Goal: Task Accomplishment & Management: Manage account settings

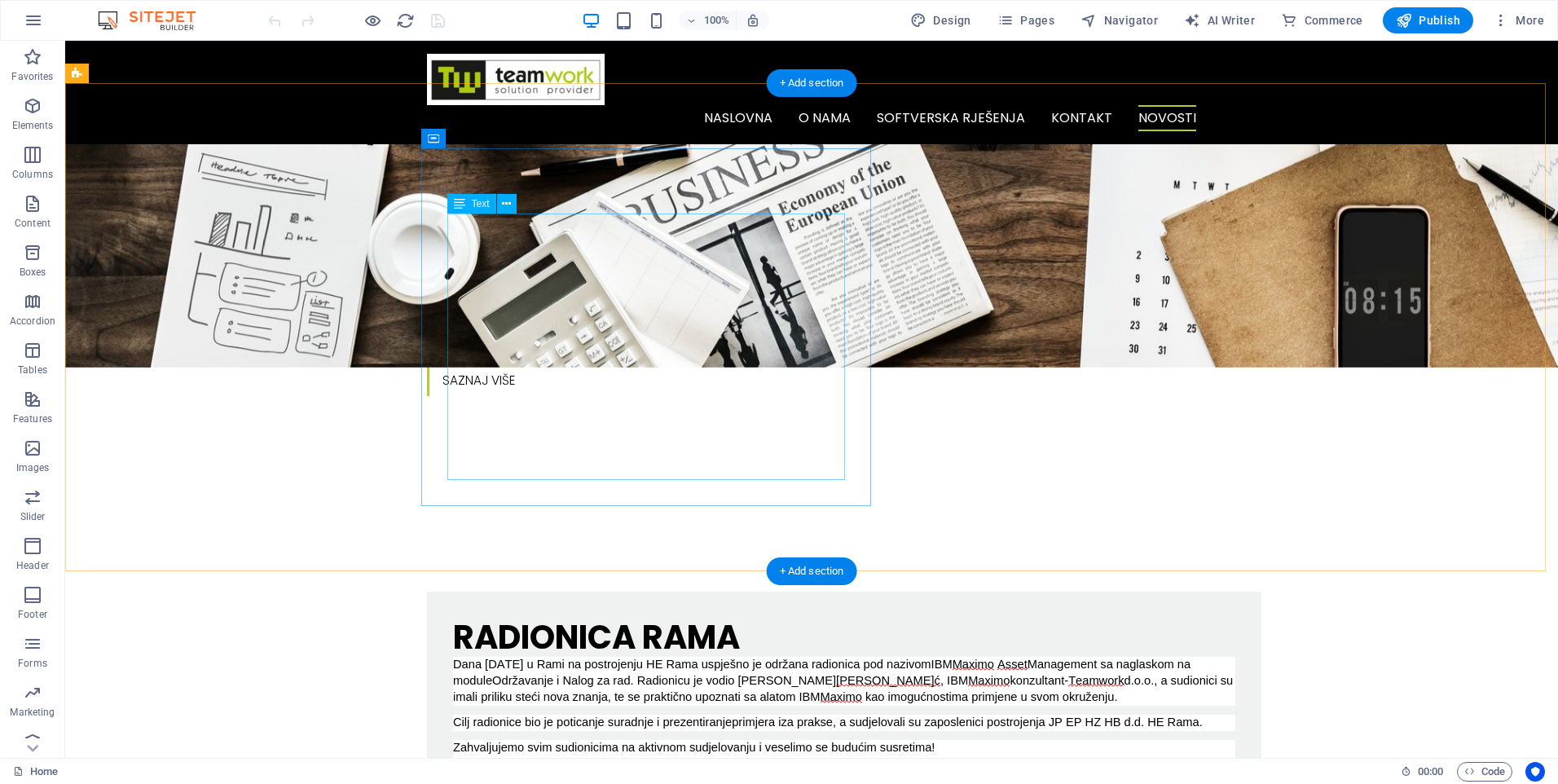
scroll to position [652, 0]
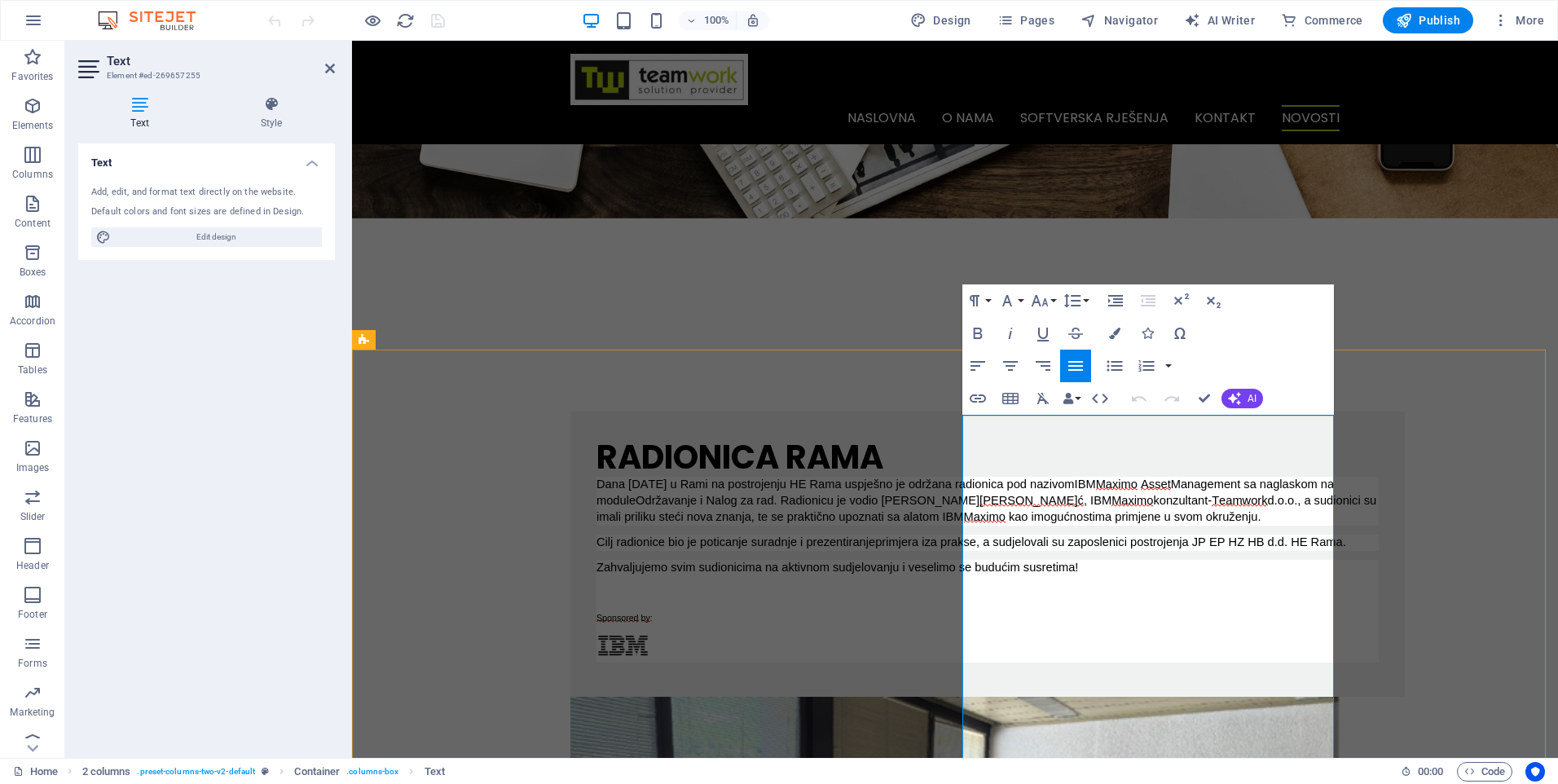
scroll to position [815, 0]
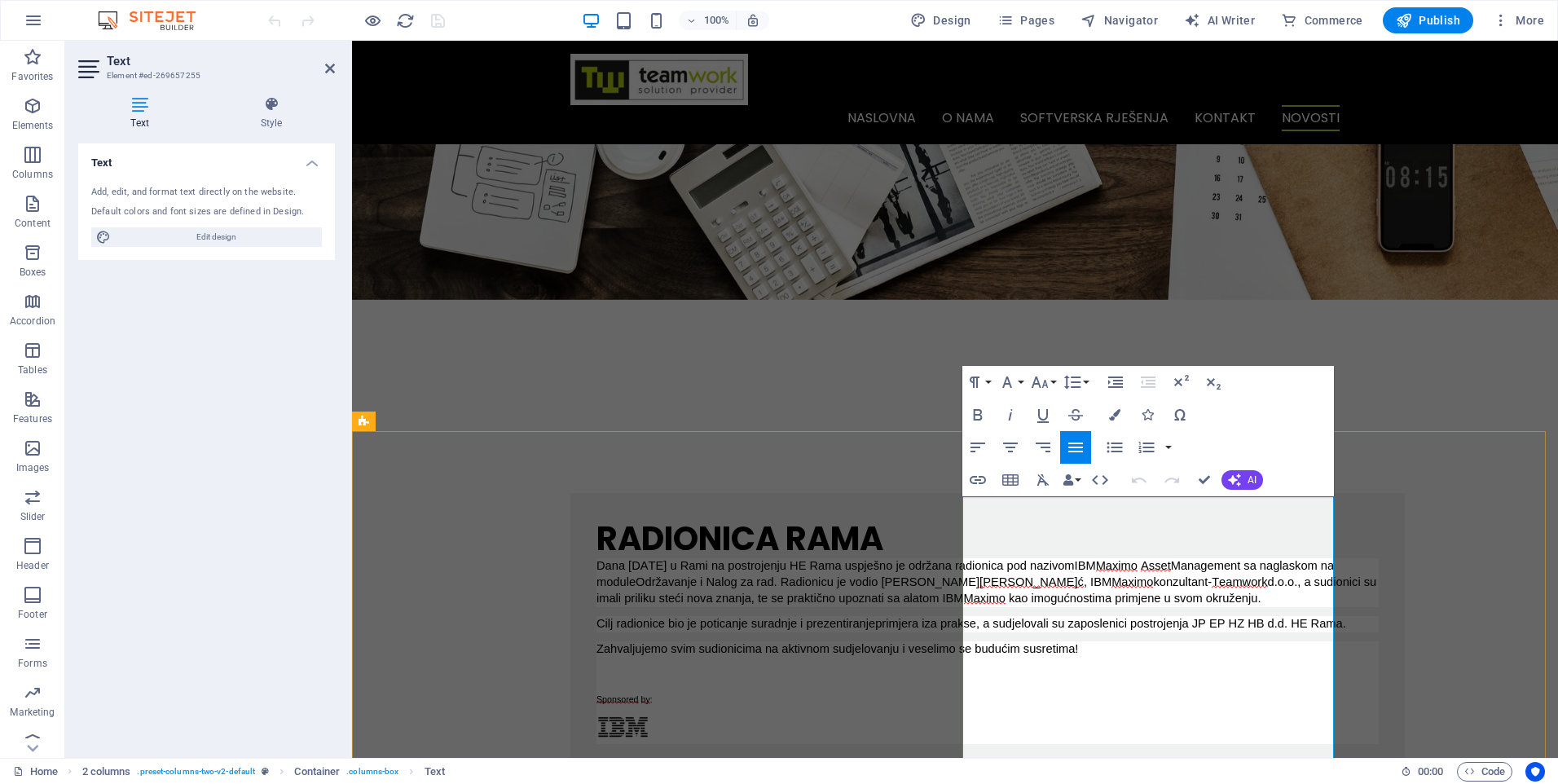
drag, startPoint x: 1164, startPoint y: 592, endPoint x: 1033, endPoint y: 548, distance: 138.2
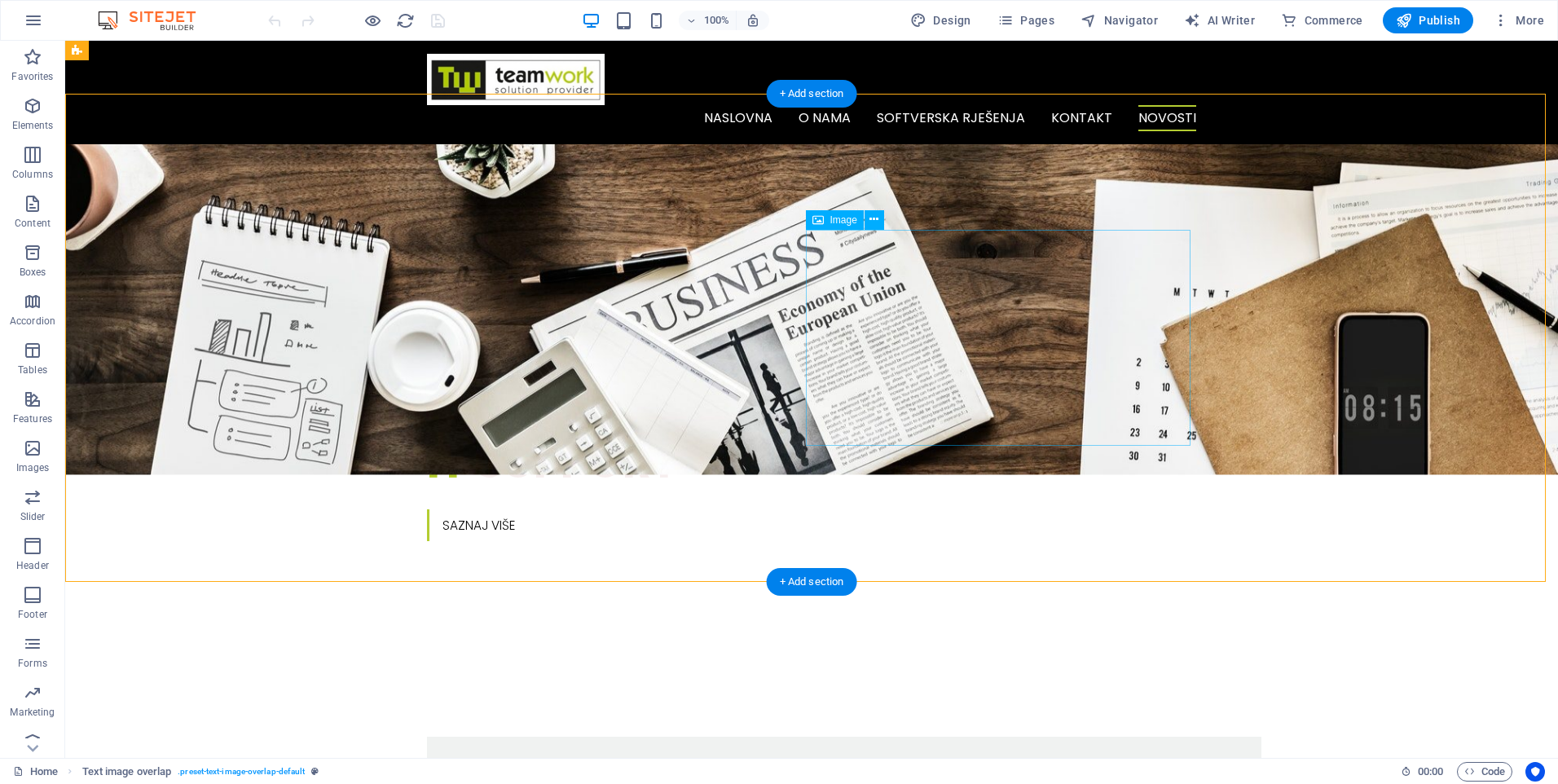
scroll to position [570, 0]
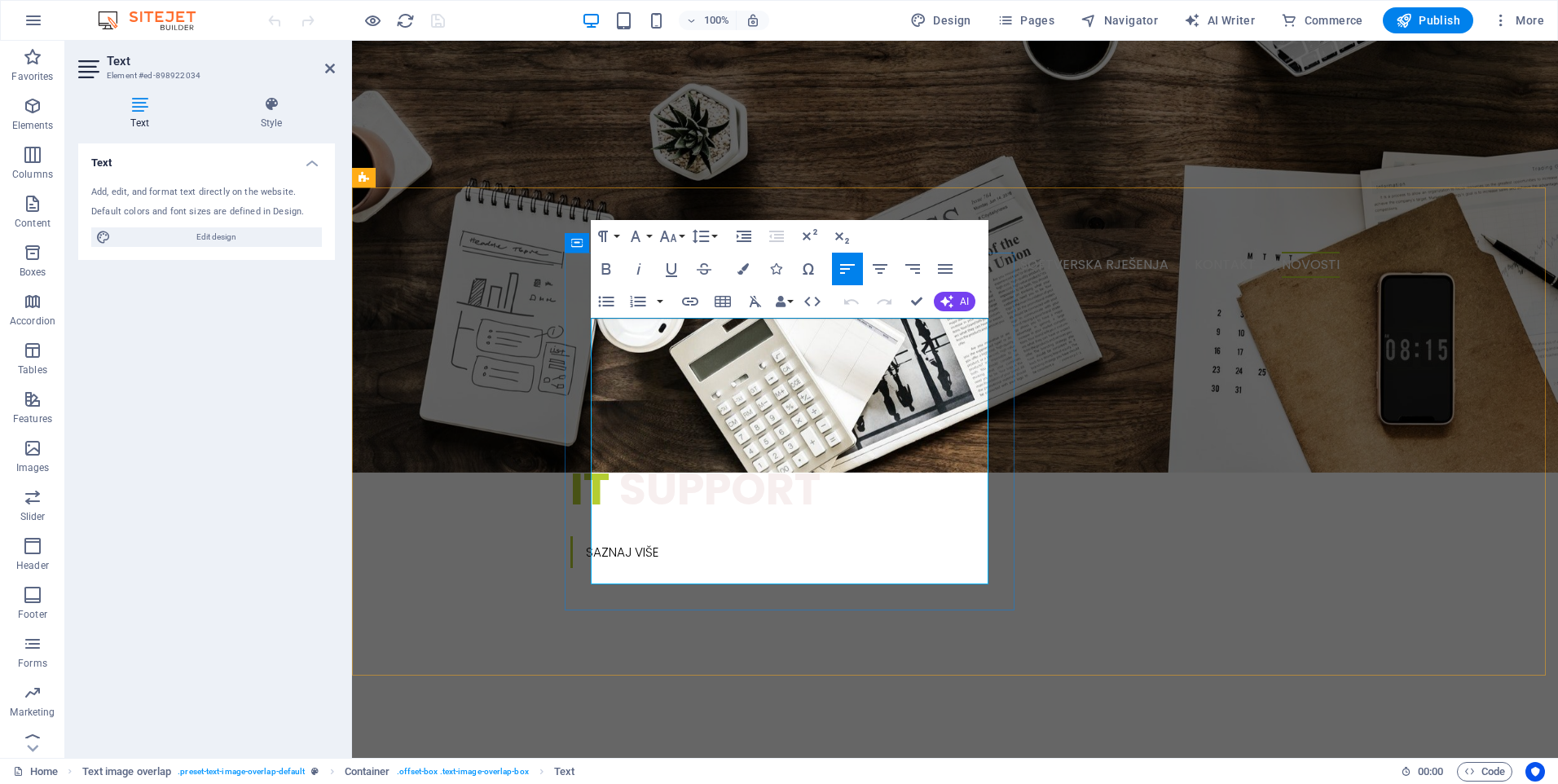
drag, startPoint x: 732, startPoint y: 486, endPoint x: 1021, endPoint y: 342, distance: 322.9
click at [879, 267] on icon "button" at bounding box center [879, 268] width 19 height 19
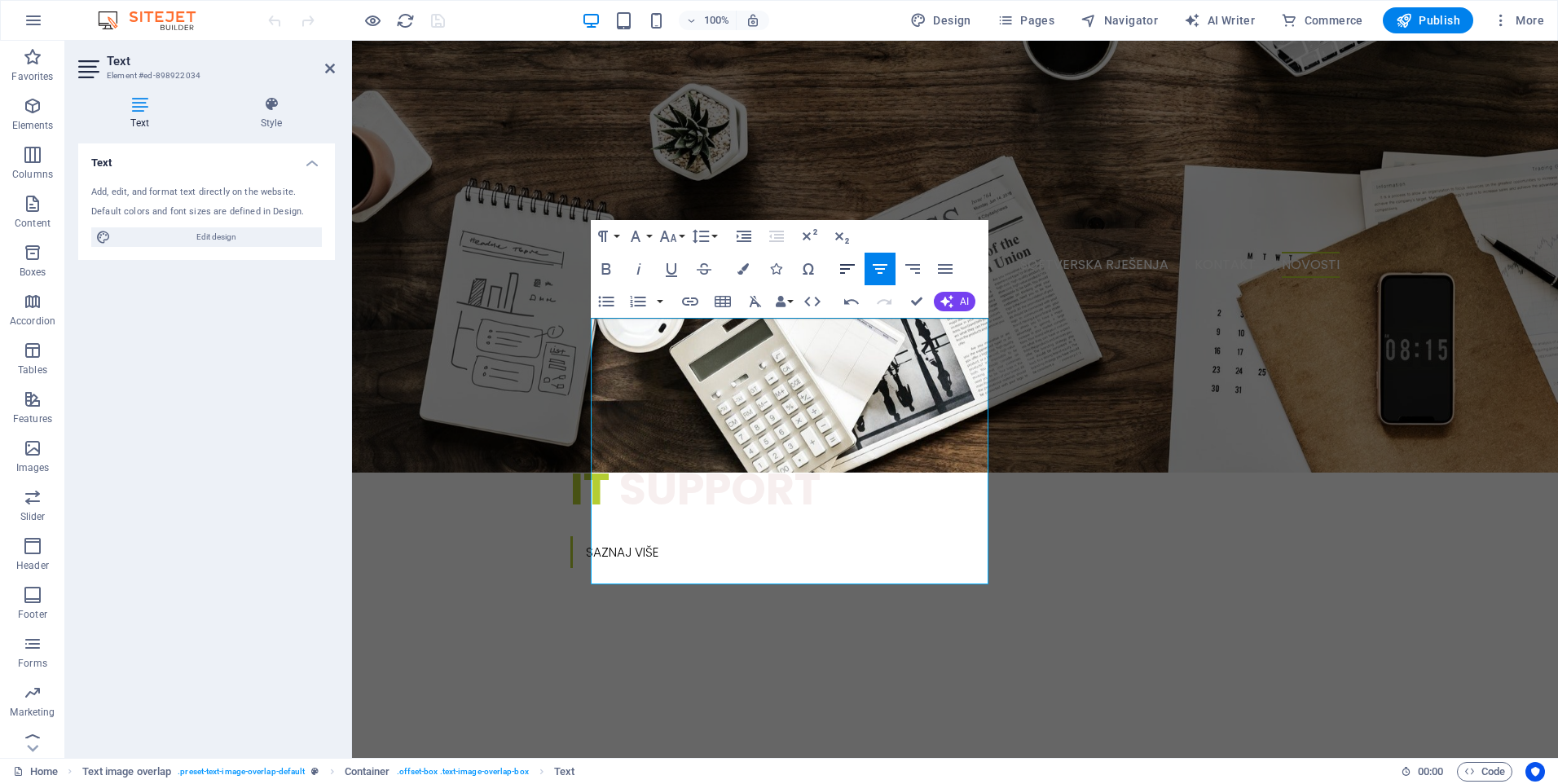
click at [857, 265] on icon "button" at bounding box center [847, 268] width 19 height 19
click at [307, 486] on div "Text Add, edit, and format text directly on the website. Default colors and fon…" at bounding box center [206, 444] width 257 height 601
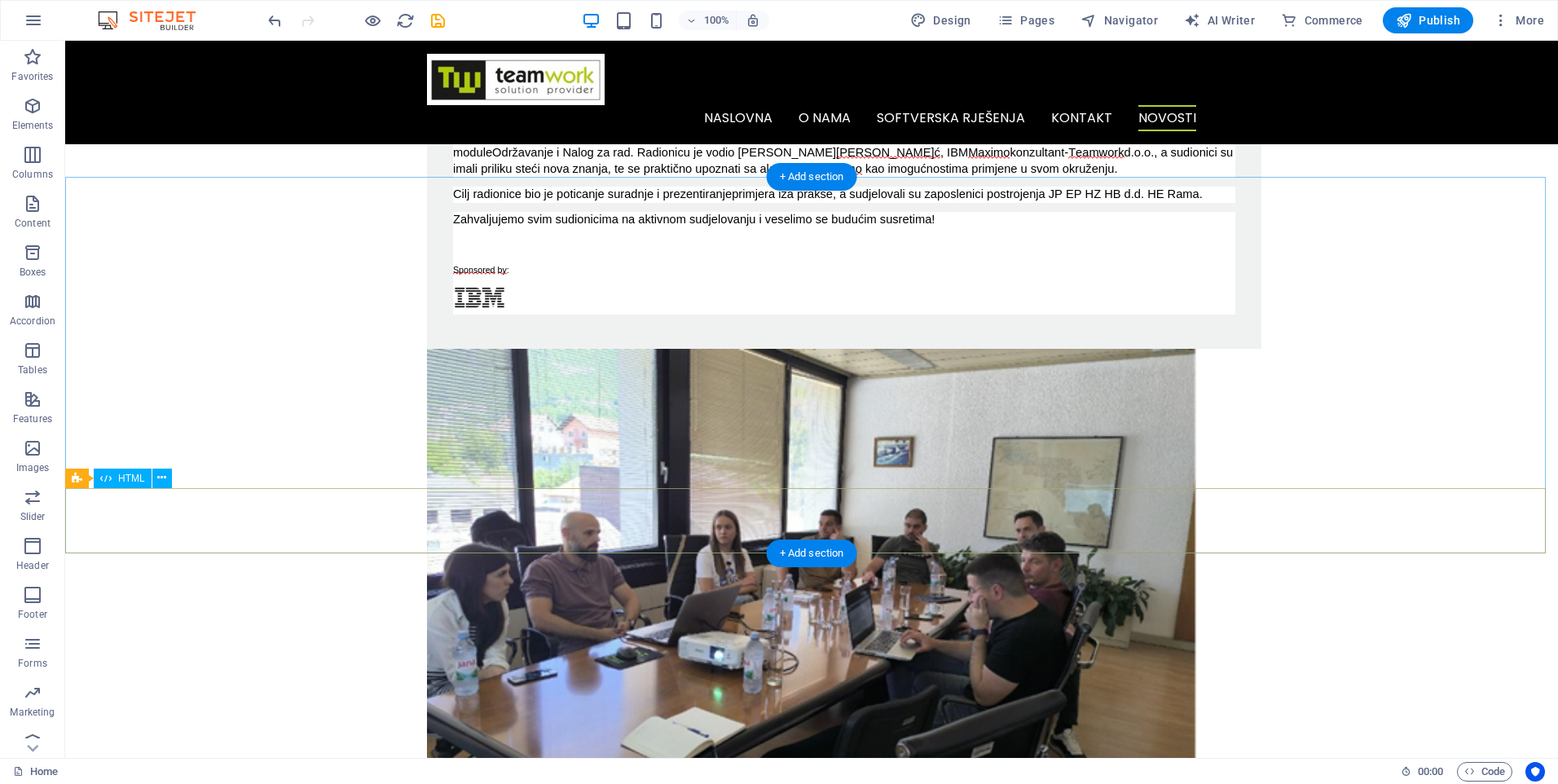
scroll to position [1222, 0]
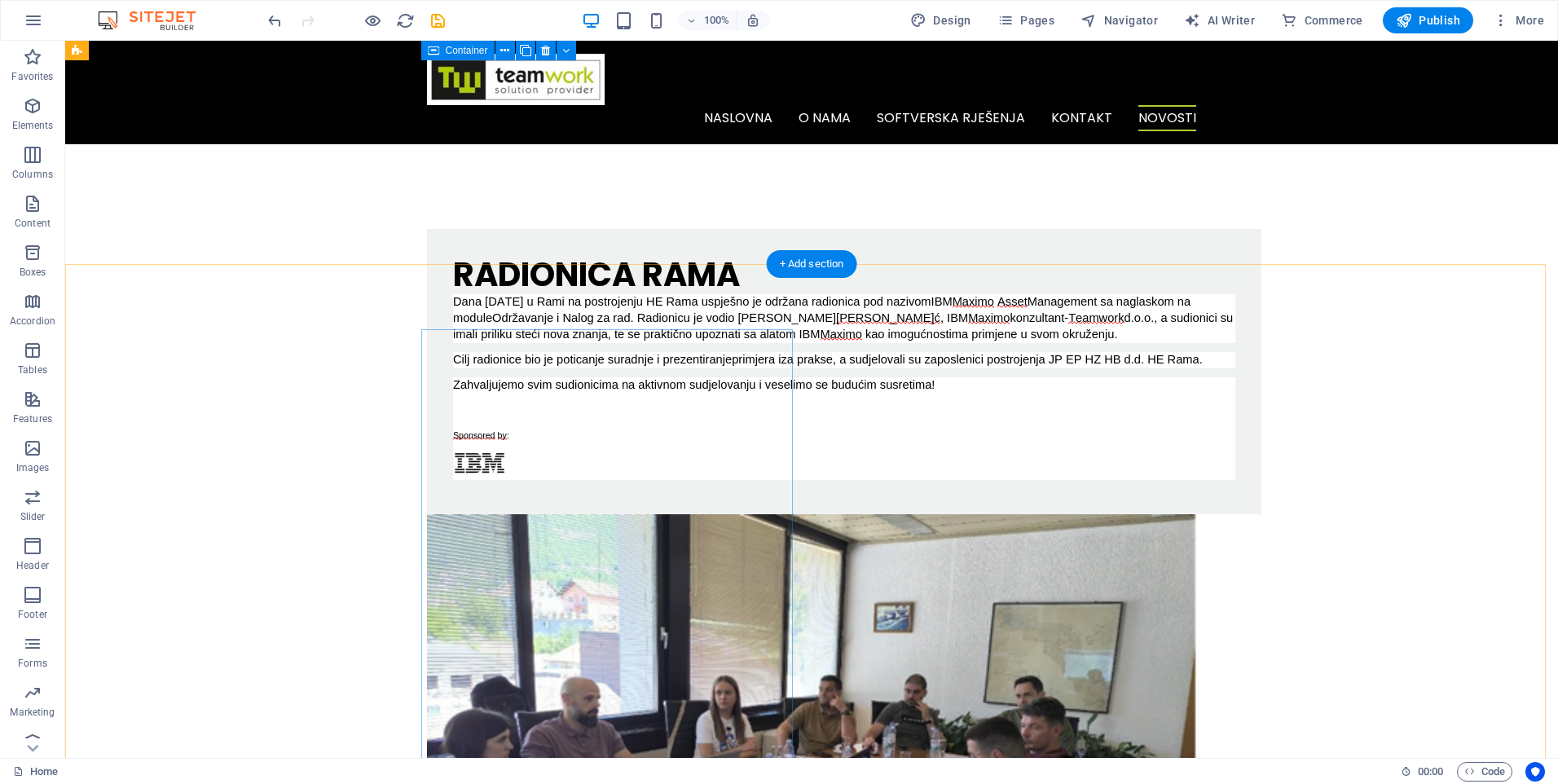
scroll to position [652, 0]
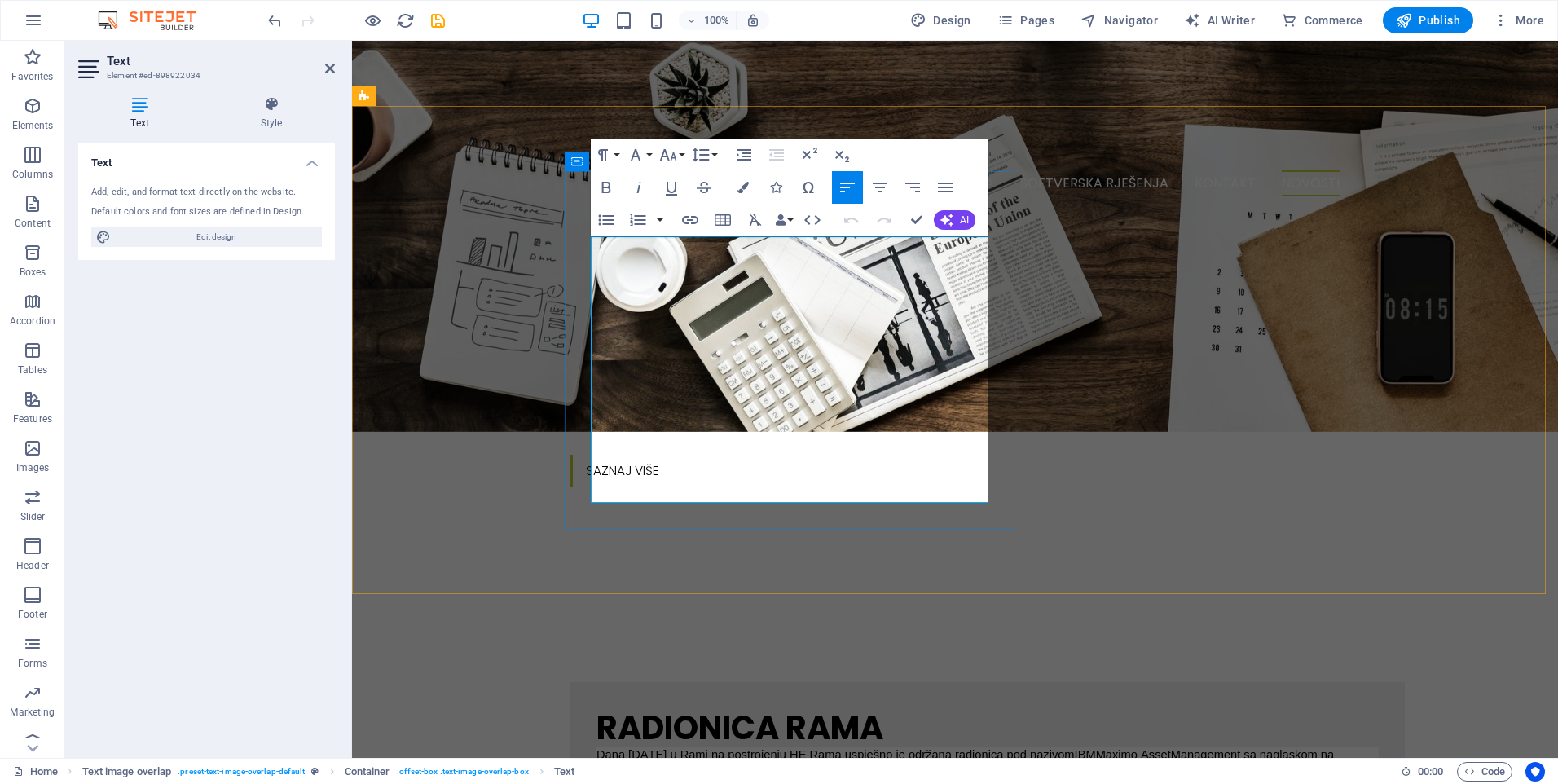
click at [964, 781] on span "Maximo" at bounding box center [985, 787] width 42 height 14
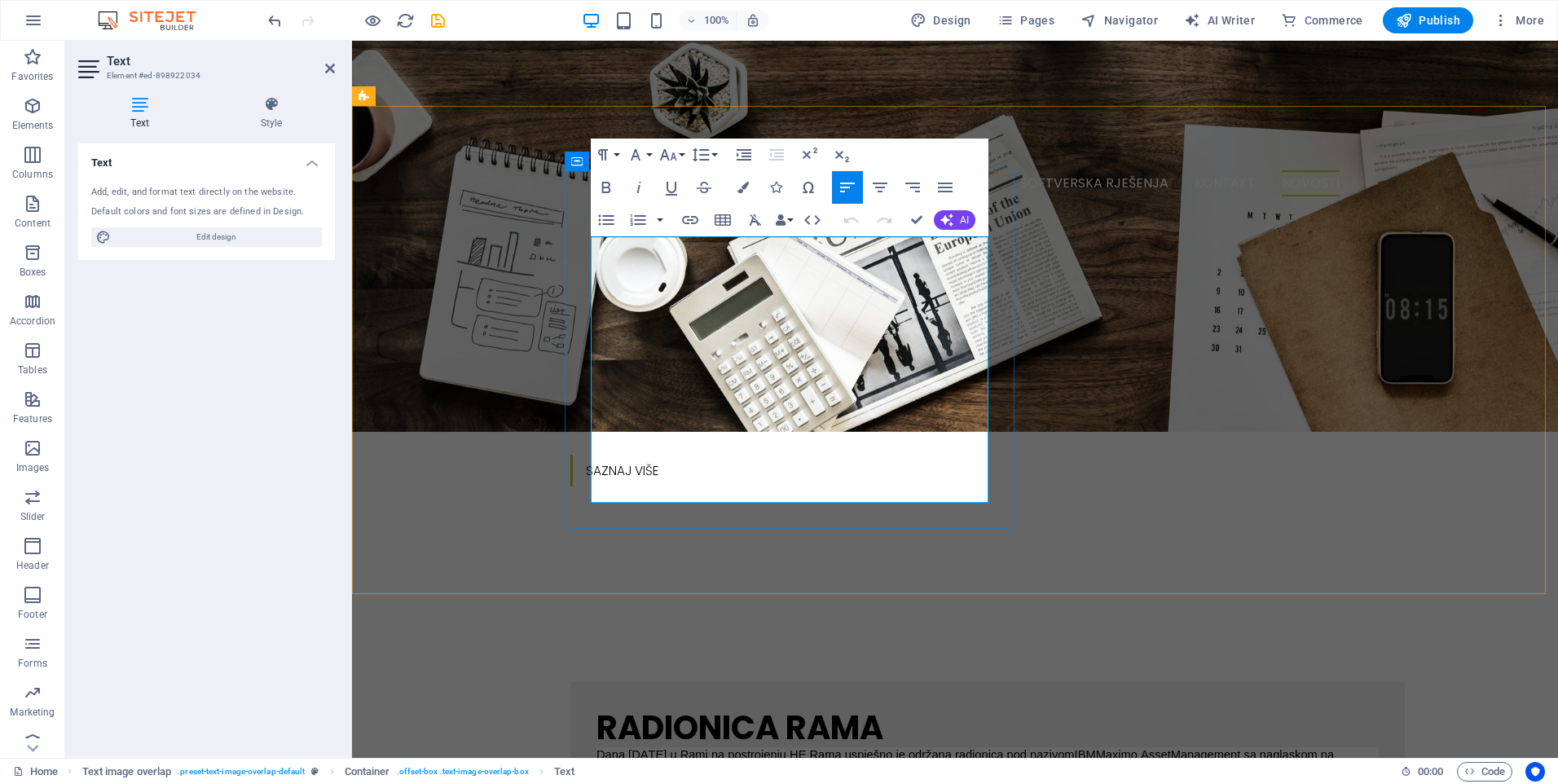
click at [1212, 764] on span "Teamwork" at bounding box center [1240, 771] width 55 height 14
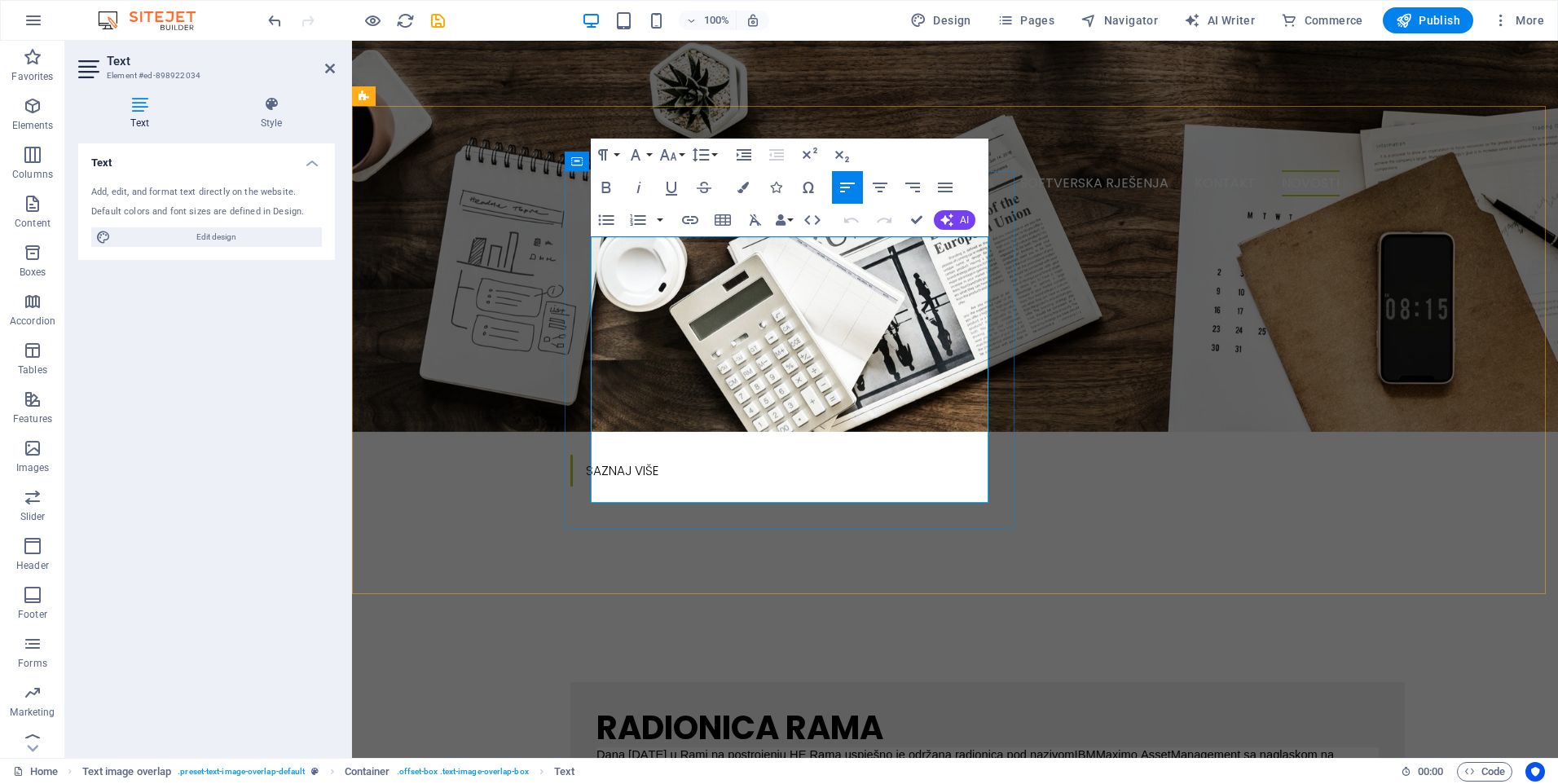
click at [1112, 764] on span "Maximo" at bounding box center [1133, 771] width 42 height 14
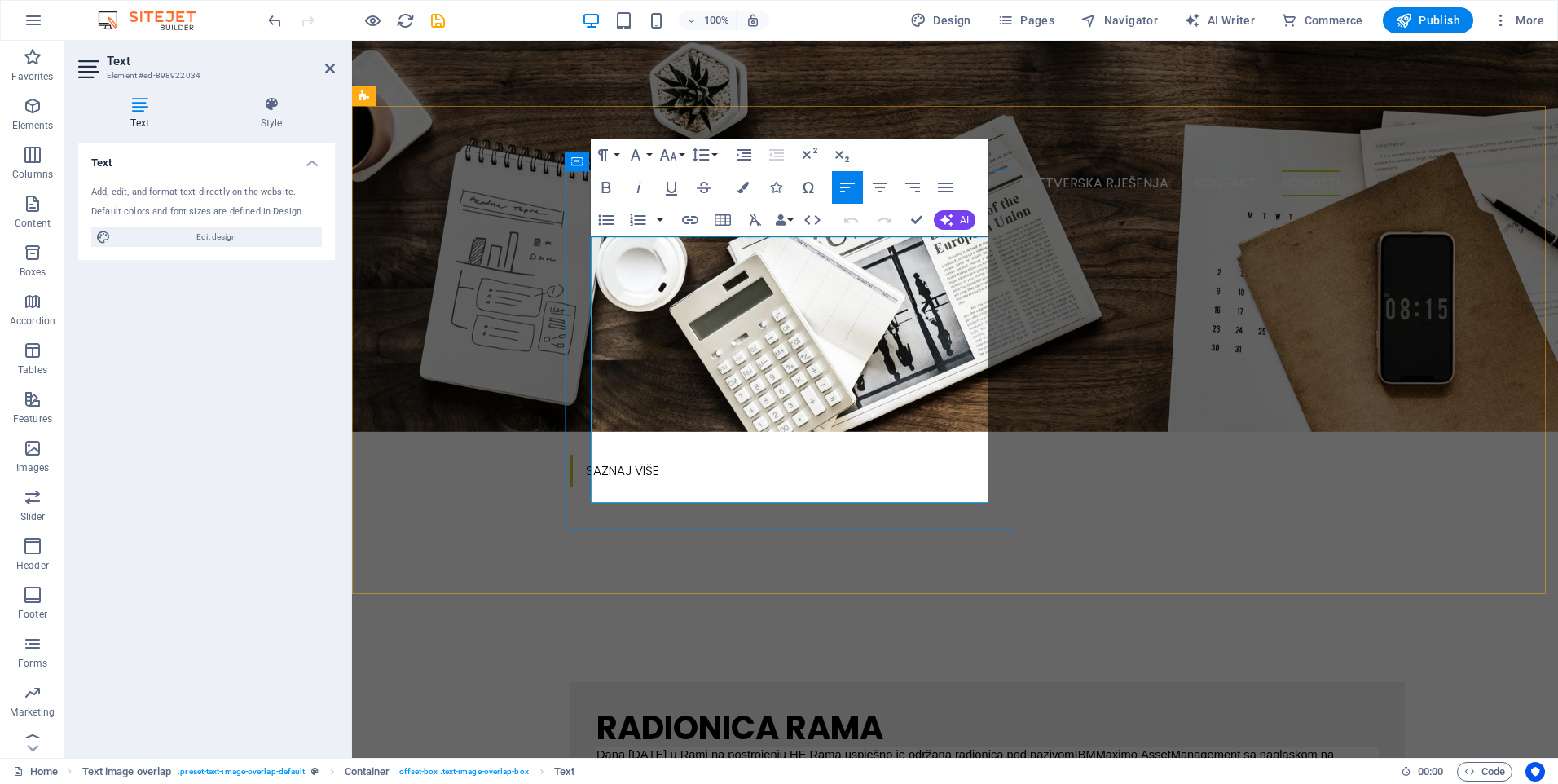
click at [1096, 748] on span "Maximo" at bounding box center [1117, 755] width 42 height 14
click at [1141, 748] on span "Asset" at bounding box center [1156, 755] width 30 height 14
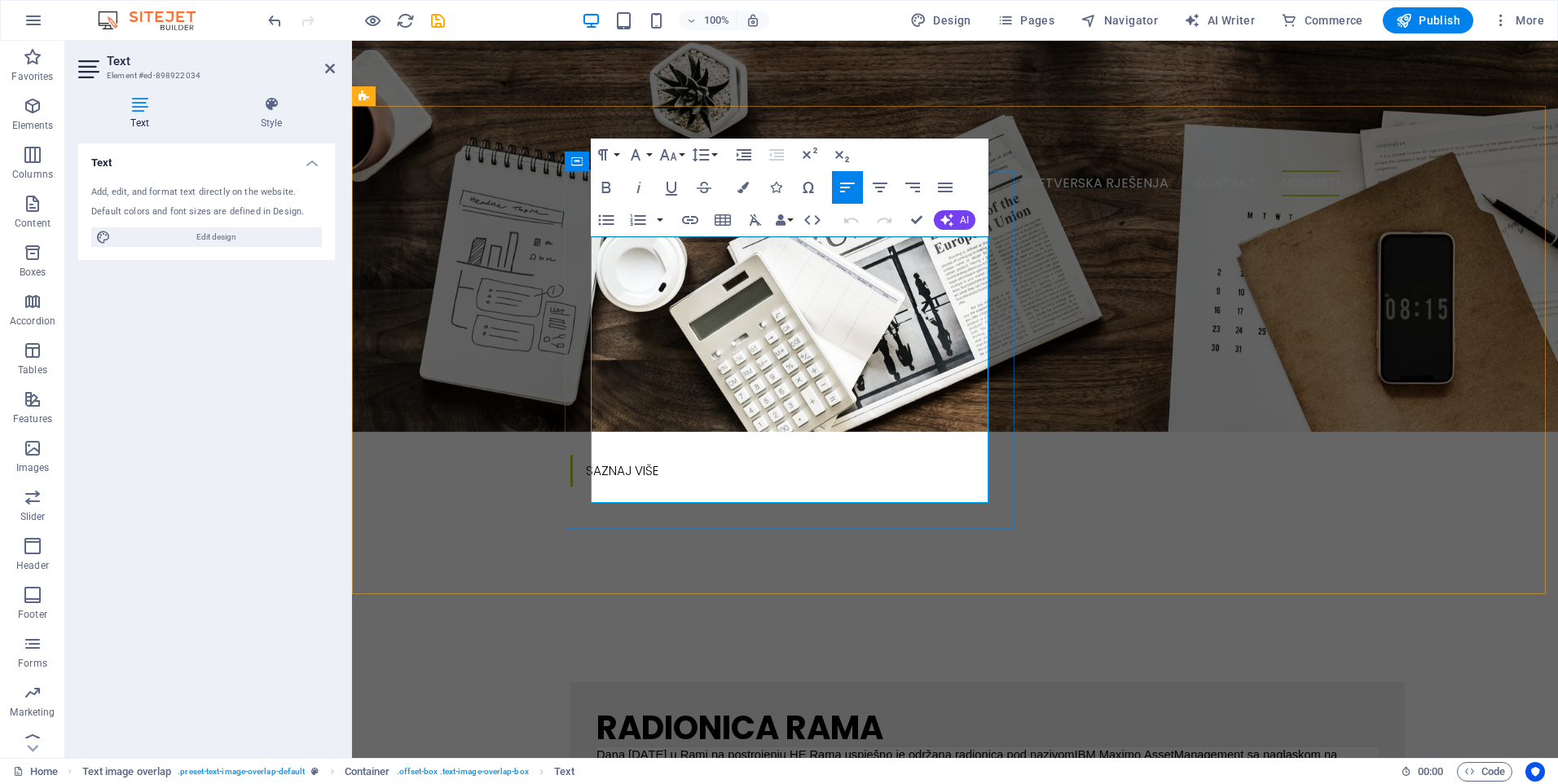
click at [980, 764] on span "[PERSON_NAME]" at bounding box center [1029, 771] width 99 height 14
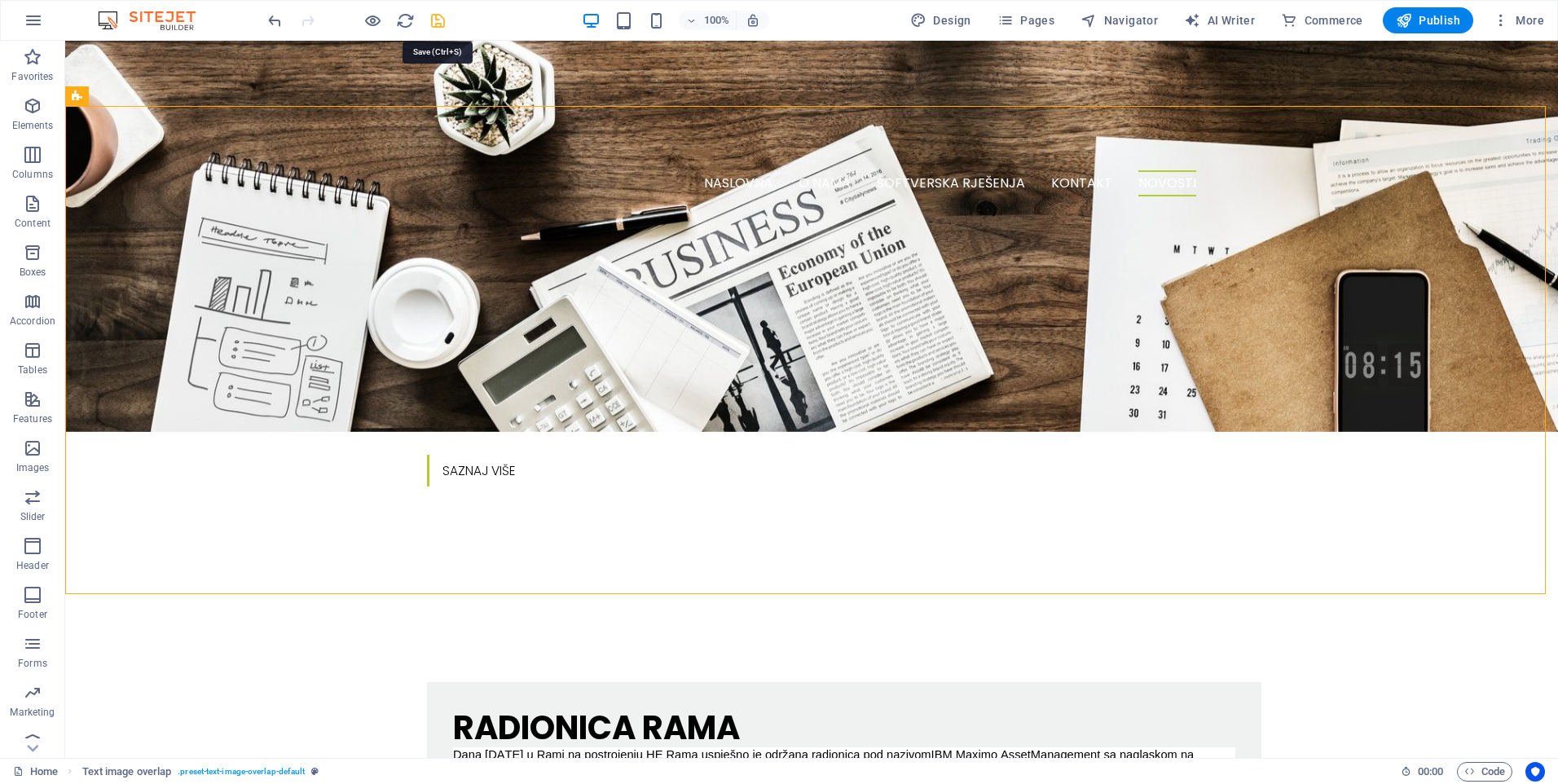
click at [441, 24] on icon "save" at bounding box center [438, 21] width 18 height 18
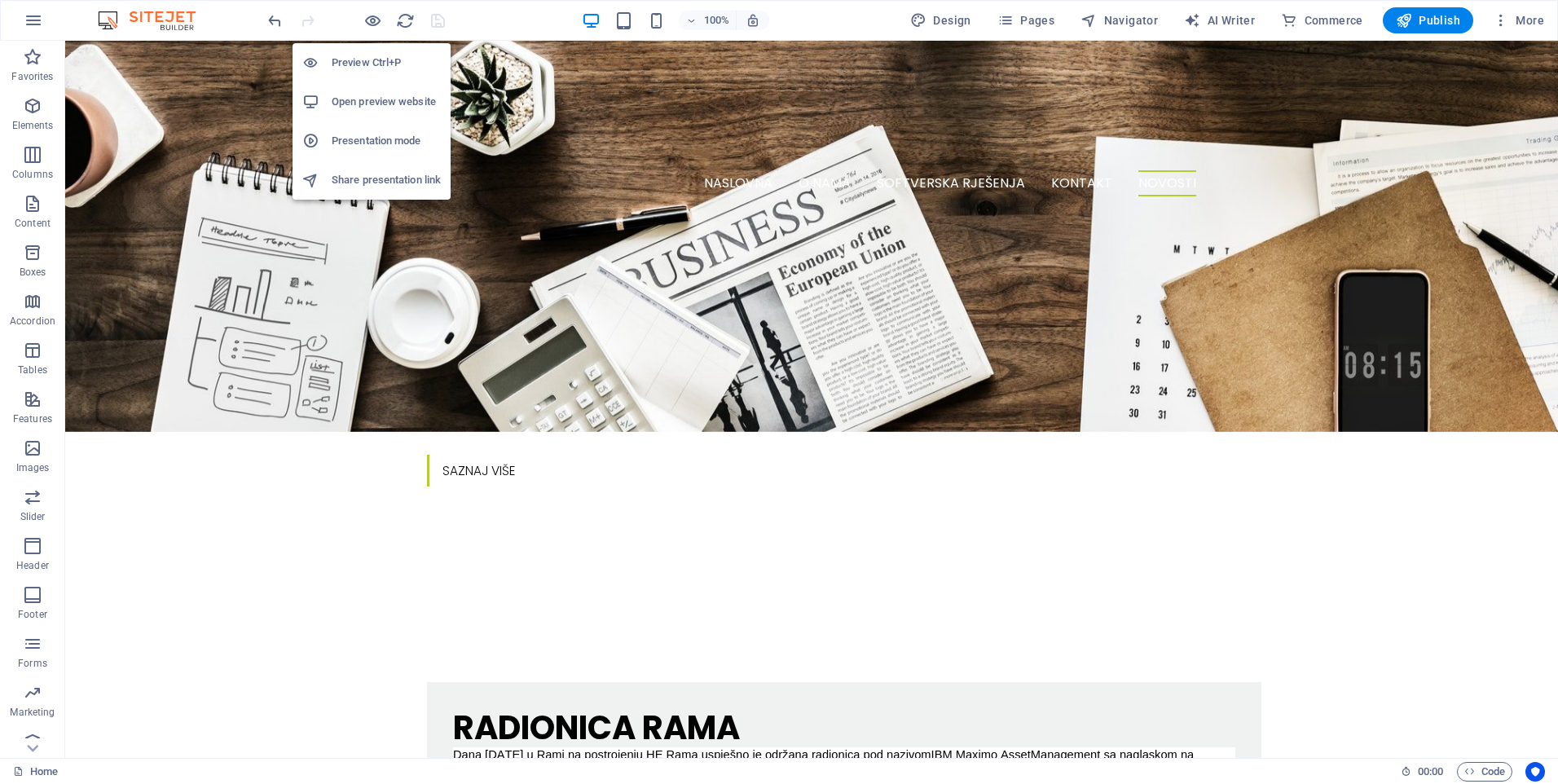
click at [360, 99] on h6 "Open preview website" at bounding box center [386, 101] width 109 height 19
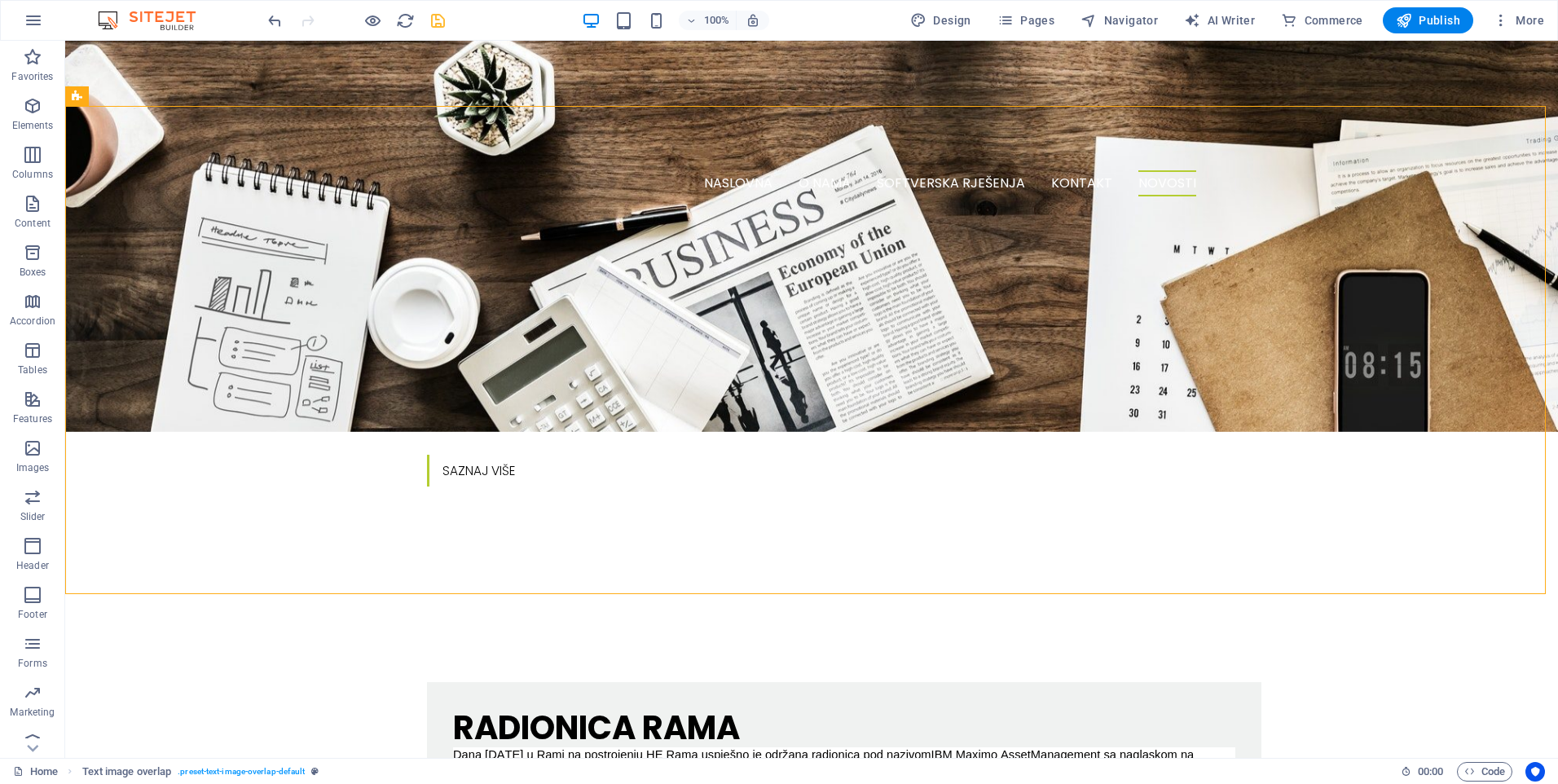
click at [436, 27] on icon "save" at bounding box center [438, 21] width 18 height 18
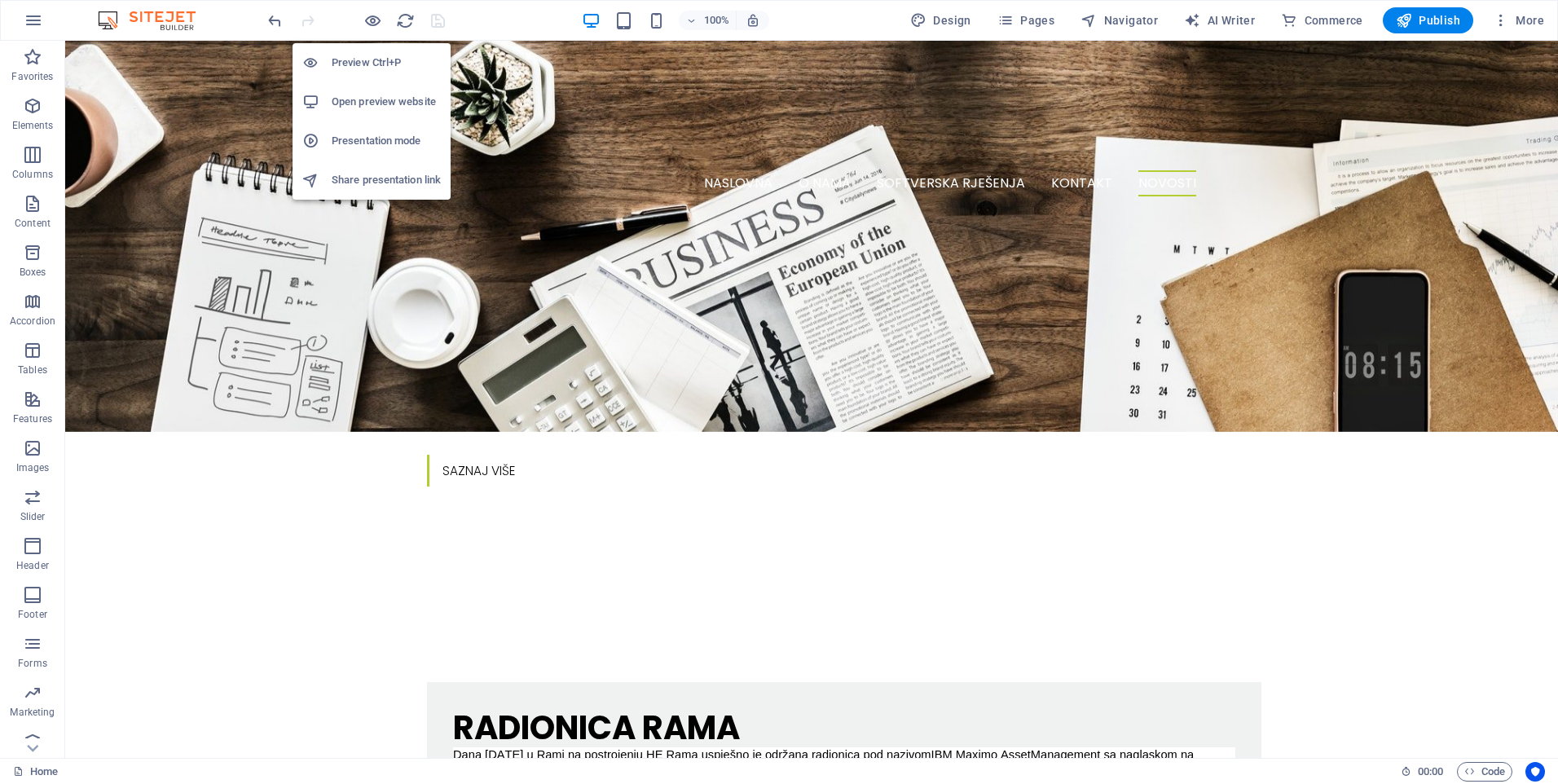
click at [372, 98] on h6 "Open preview website" at bounding box center [386, 101] width 109 height 19
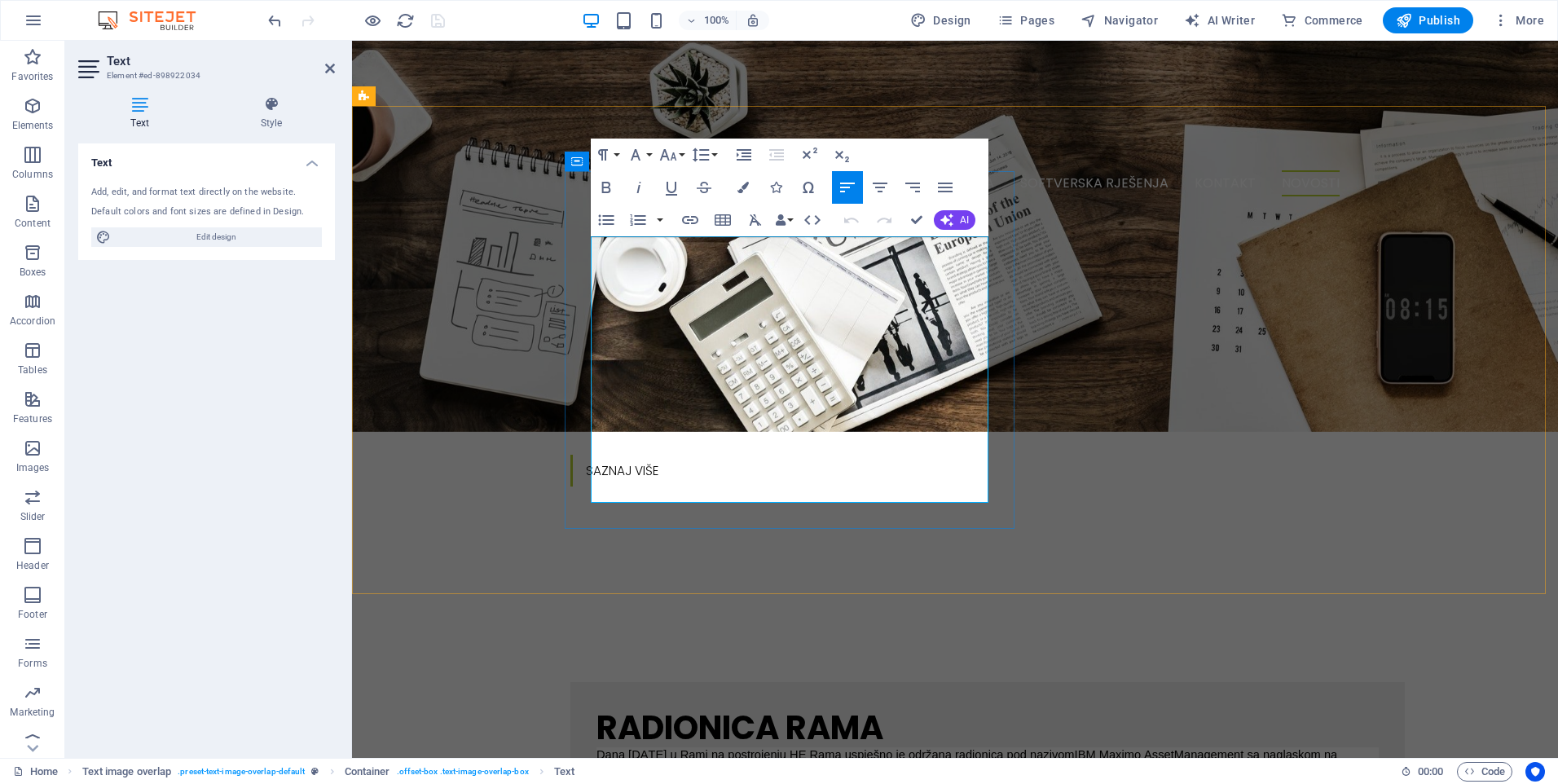
drag, startPoint x: 667, startPoint y: 453, endPoint x: 578, endPoint y: 452, distance: 89.0
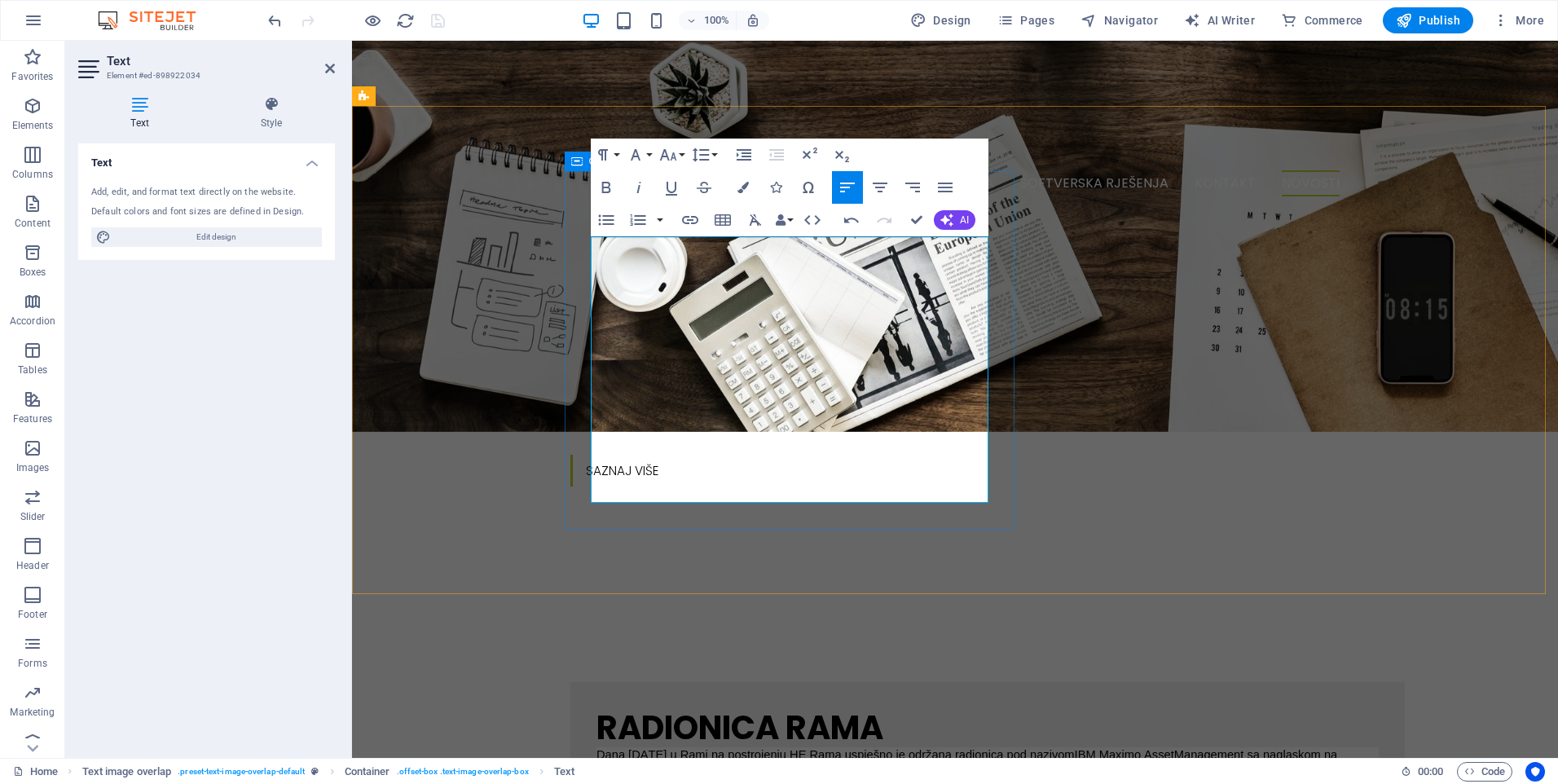
copy span "Sponsored by :"
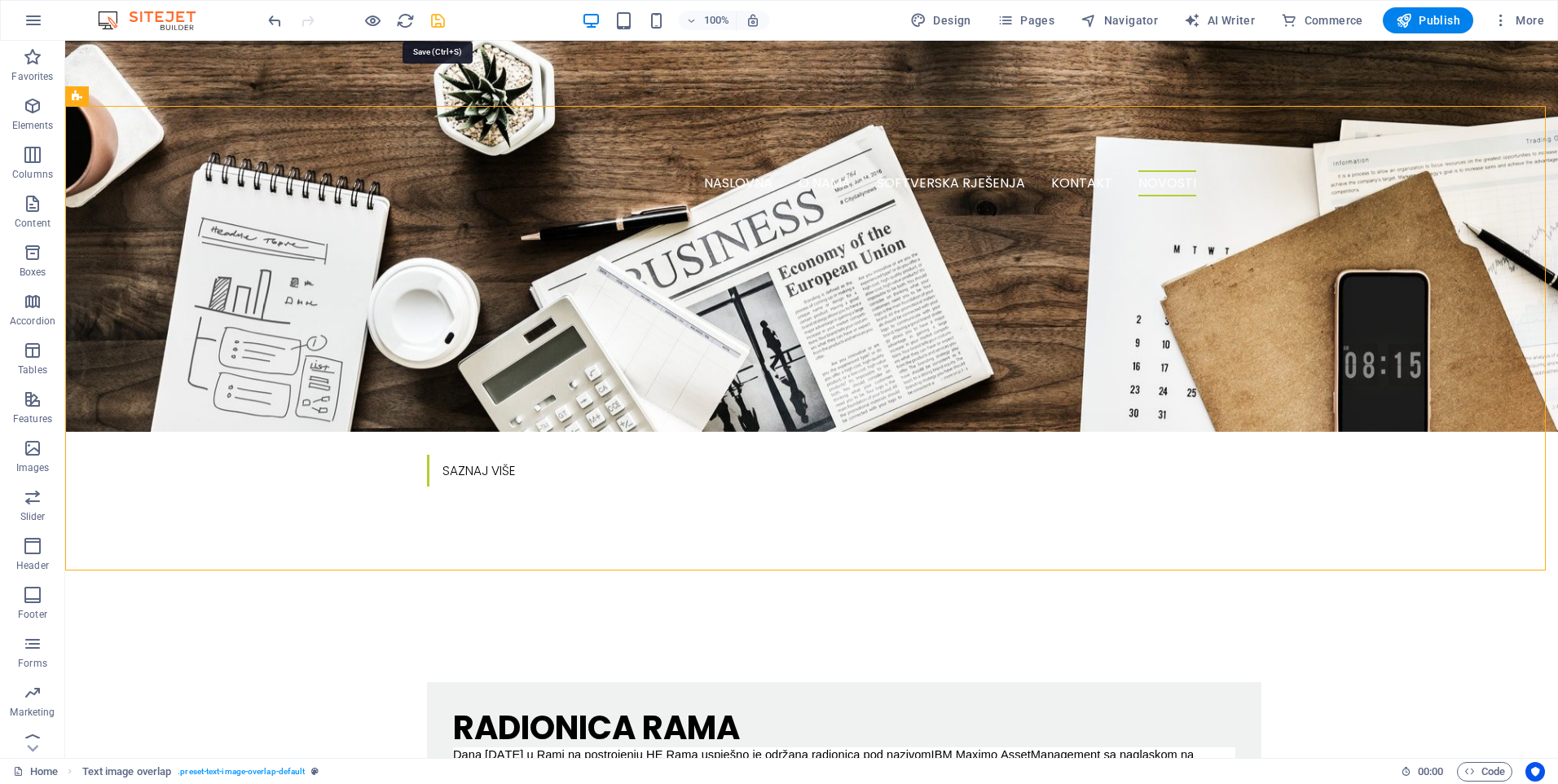
click at [434, 23] on icon "save" at bounding box center [438, 21] width 18 height 18
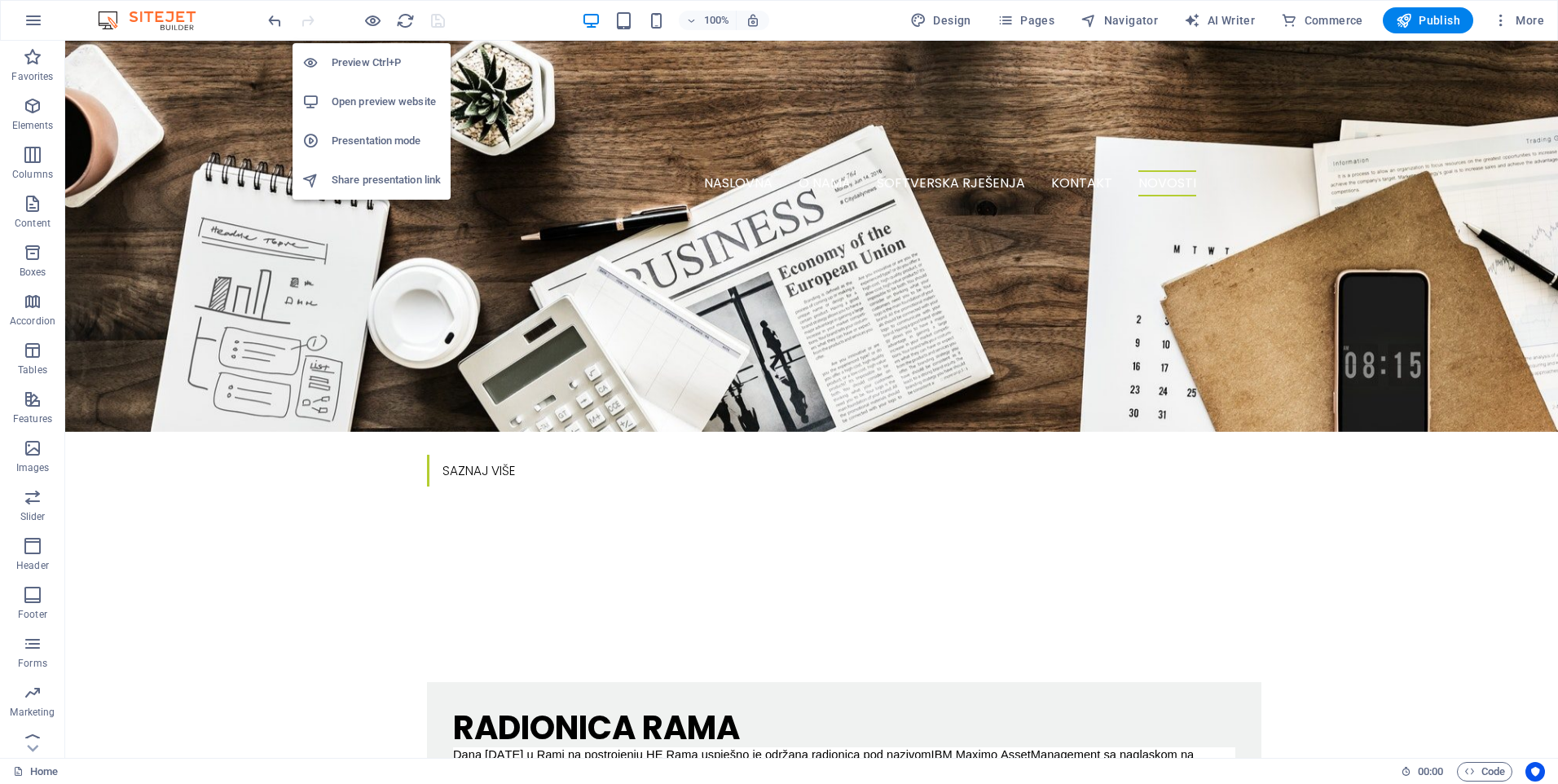
click at [364, 102] on h6 "Open preview website" at bounding box center [386, 101] width 109 height 19
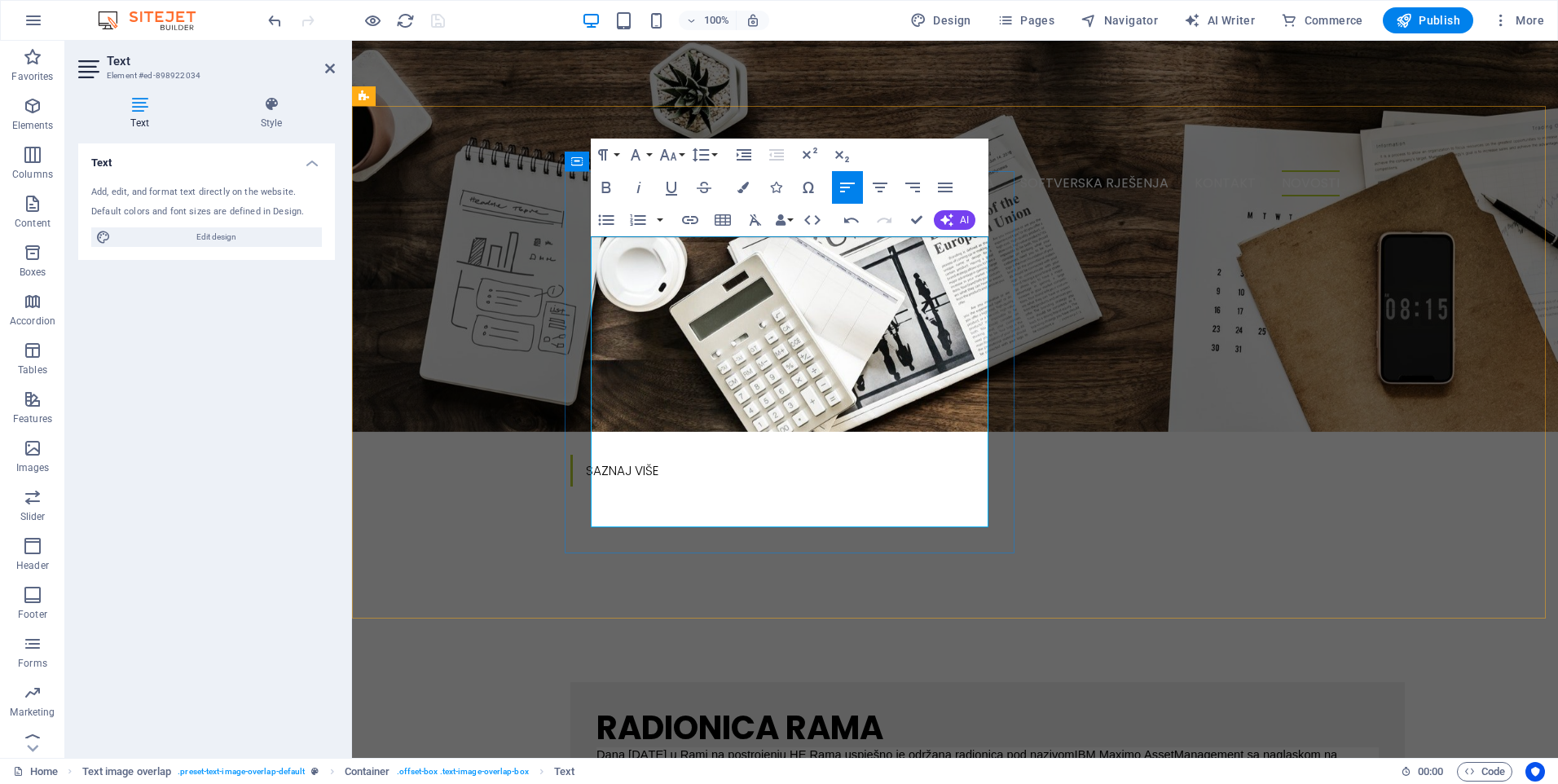
drag, startPoint x: 664, startPoint y: 476, endPoint x: 583, endPoint y: 476, distance: 81.0
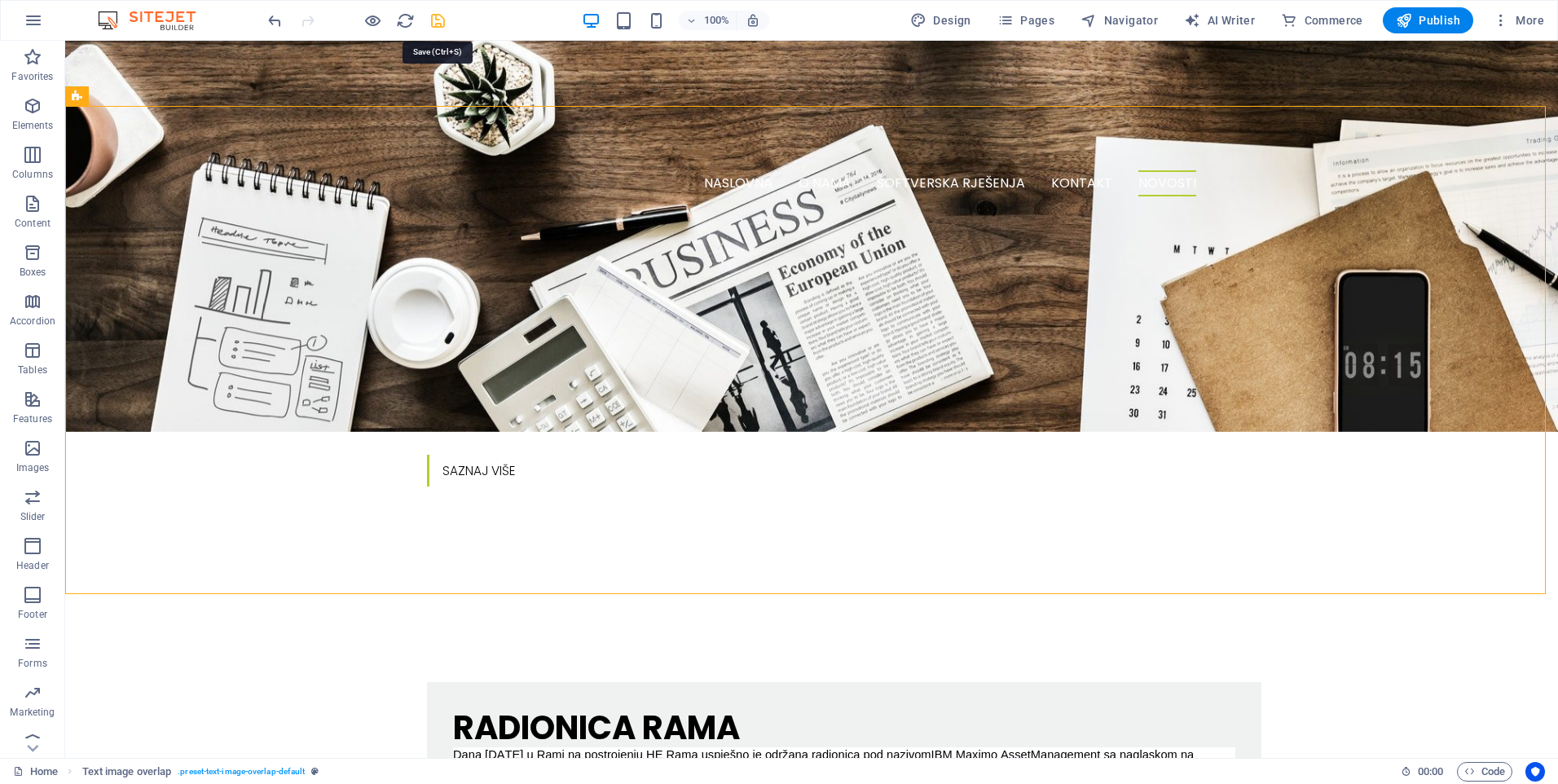
click at [436, 27] on icon "save" at bounding box center [438, 21] width 18 height 18
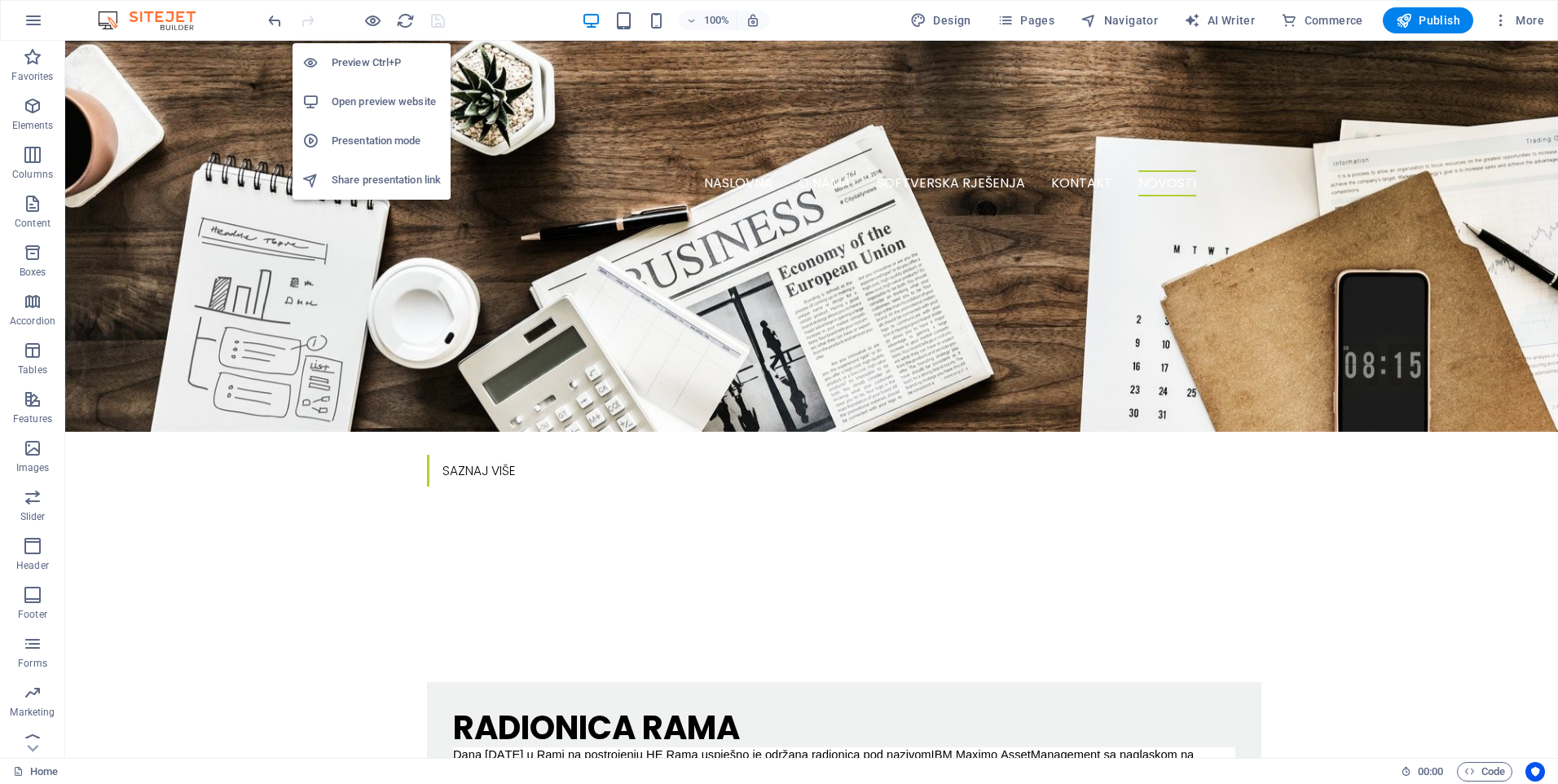
click at [374, 98] on h6 "Open preview website" at bounding box center [386, 101] width 109 height 19
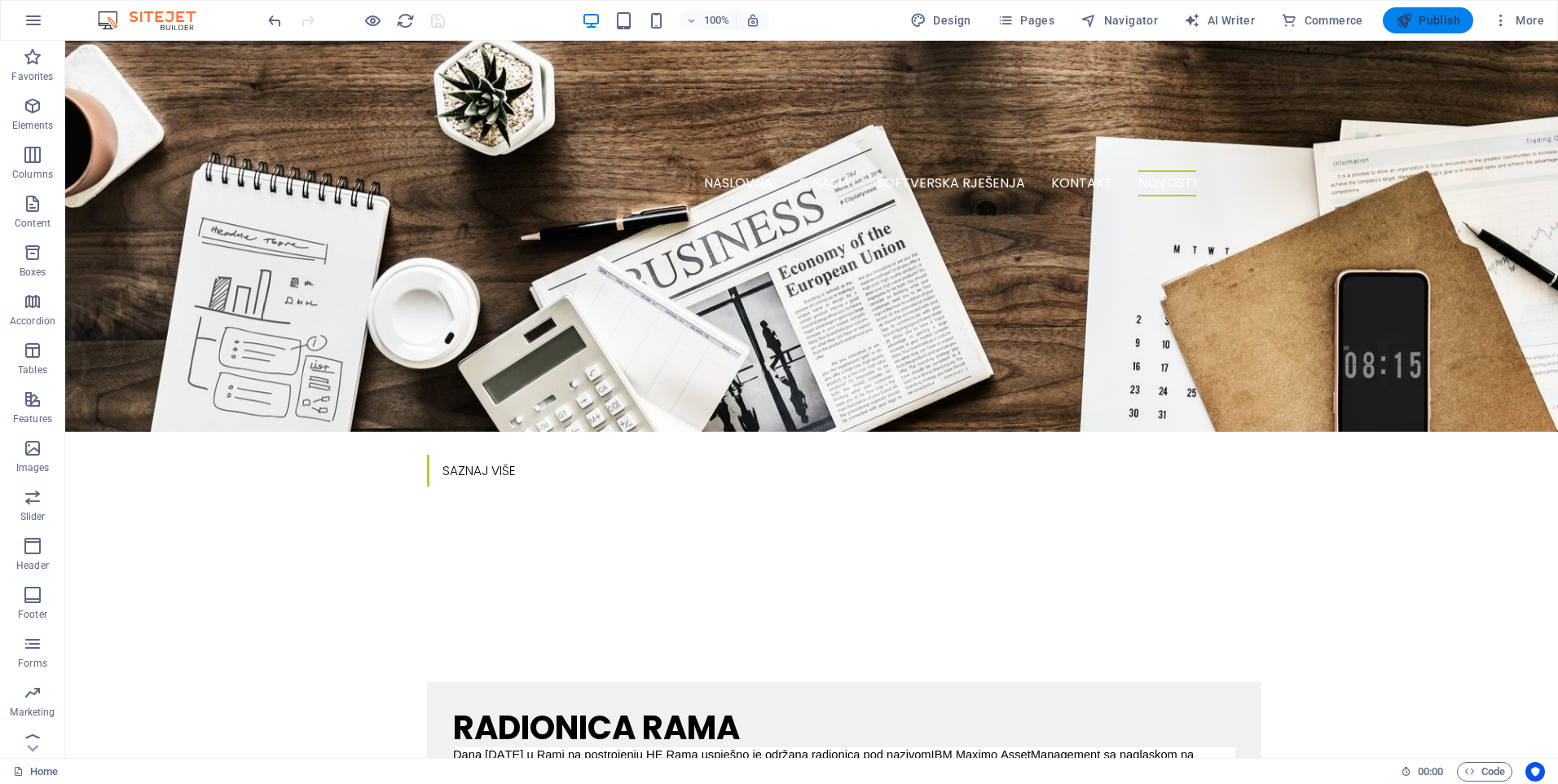
click at [1411, 22] on icon "button" at bounding box center [1403, 20] width 16 height 16
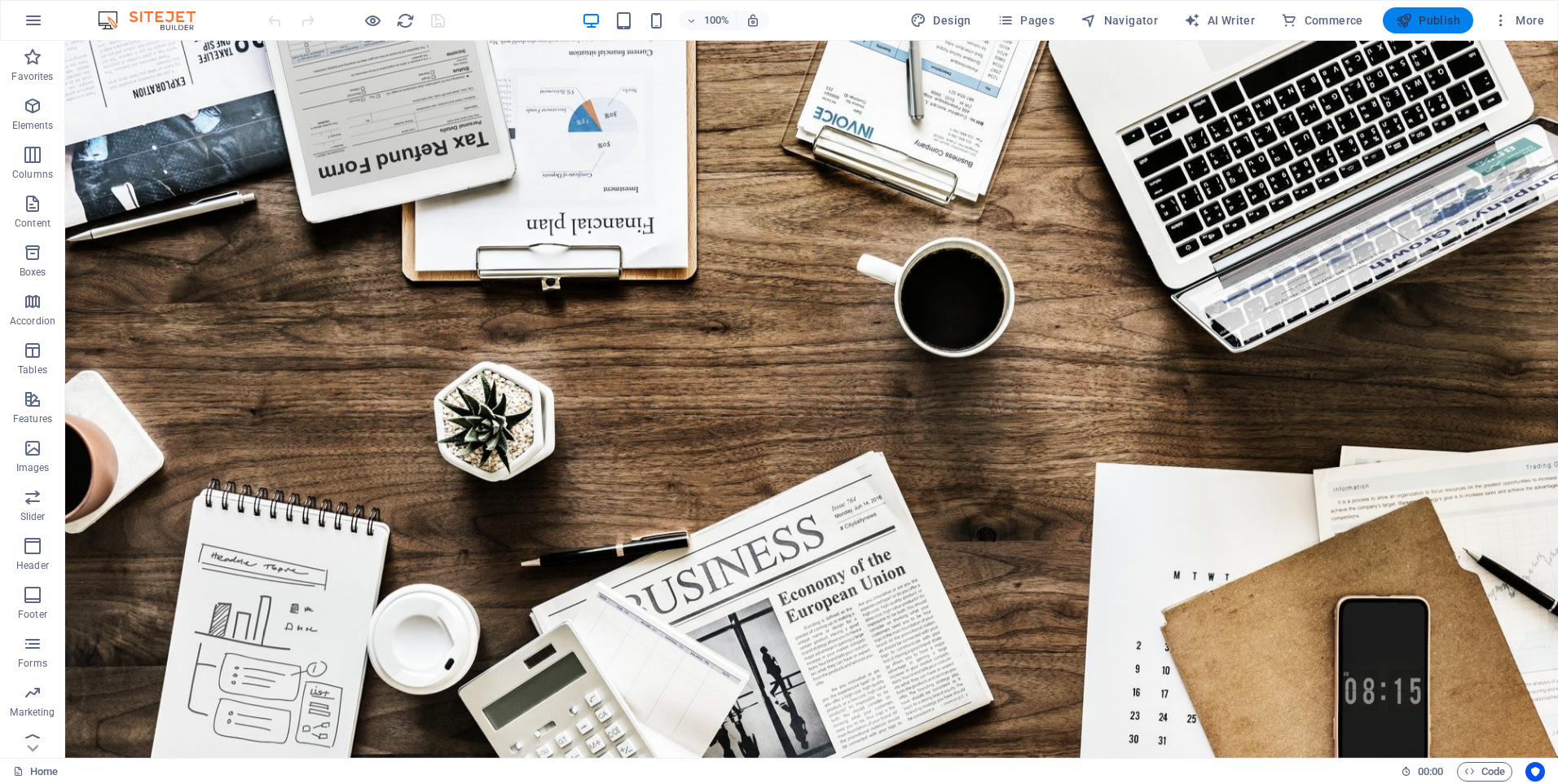
click at [1418, 28] on span "Publish" at bounding box center [1428, 20] width 64 height 16
click at [1496, 18] on icon "button" at bounding box center [1500, 20] width 16 height 16
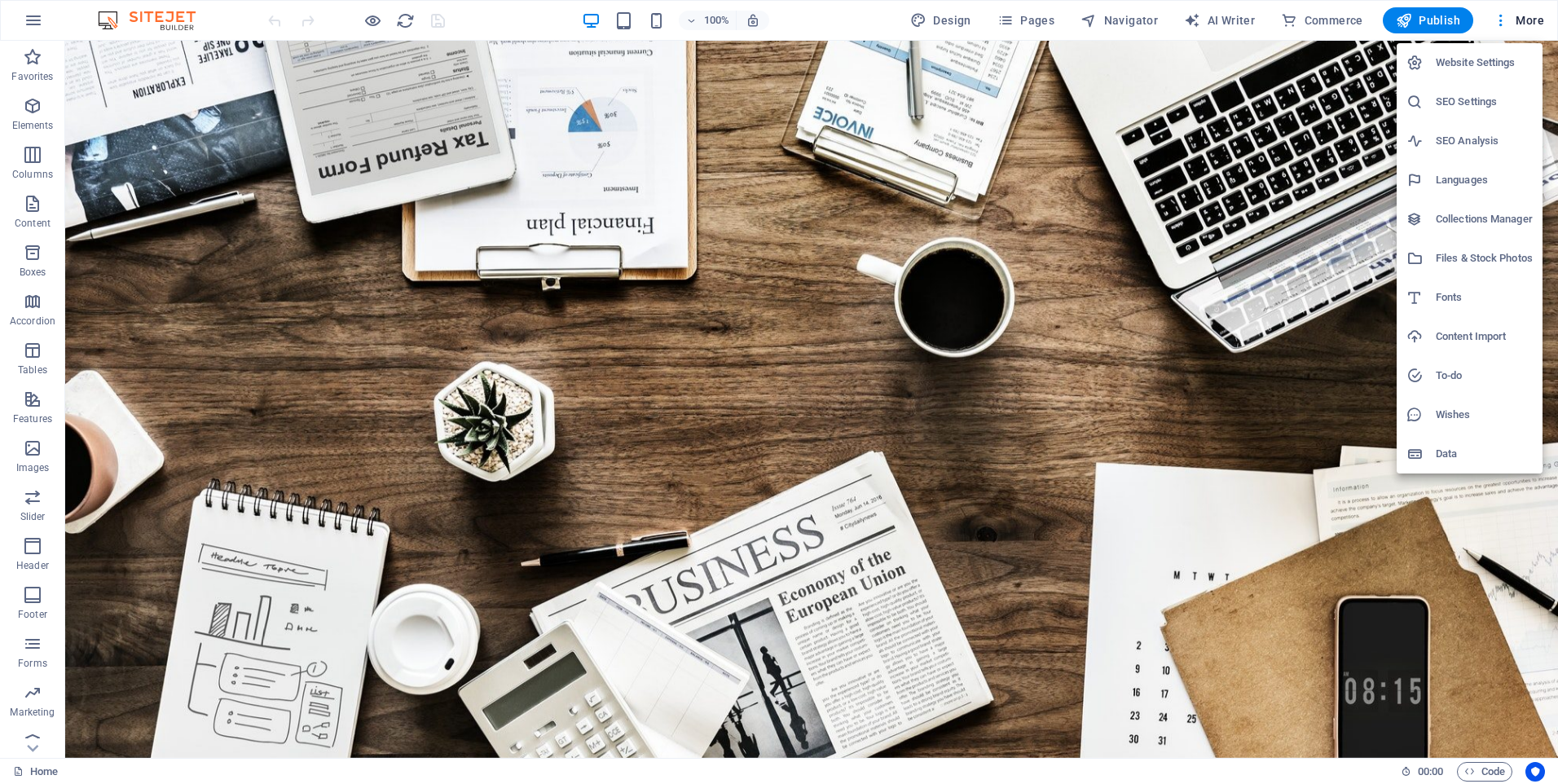
click at [1485, 63] on h6 "Website Settings" at bounding box center [1484, 62] width 97 height 19
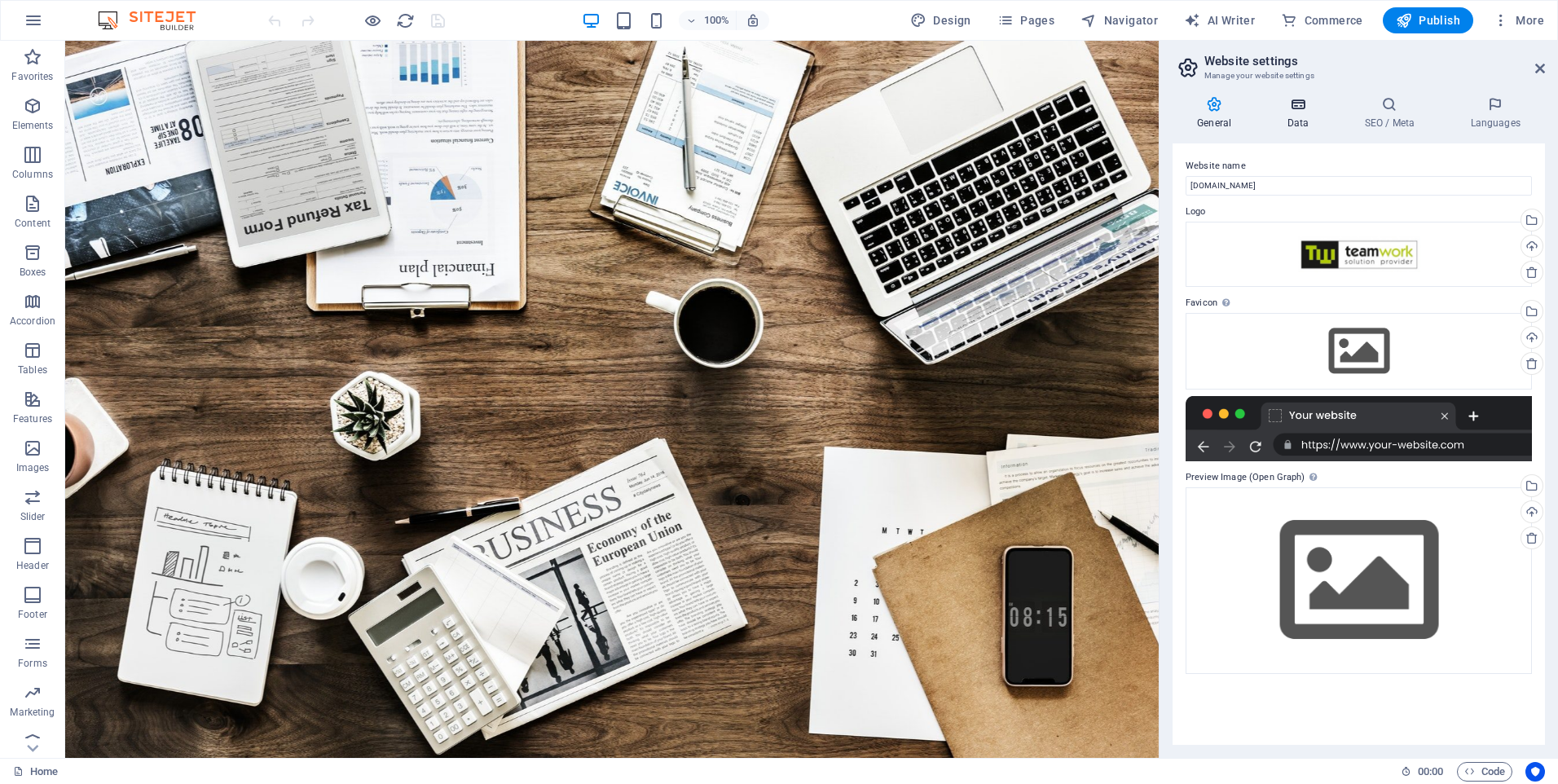
click at [1303, 116] on h4 "Data" at bounding box center [1301, 113] width 78 height 34
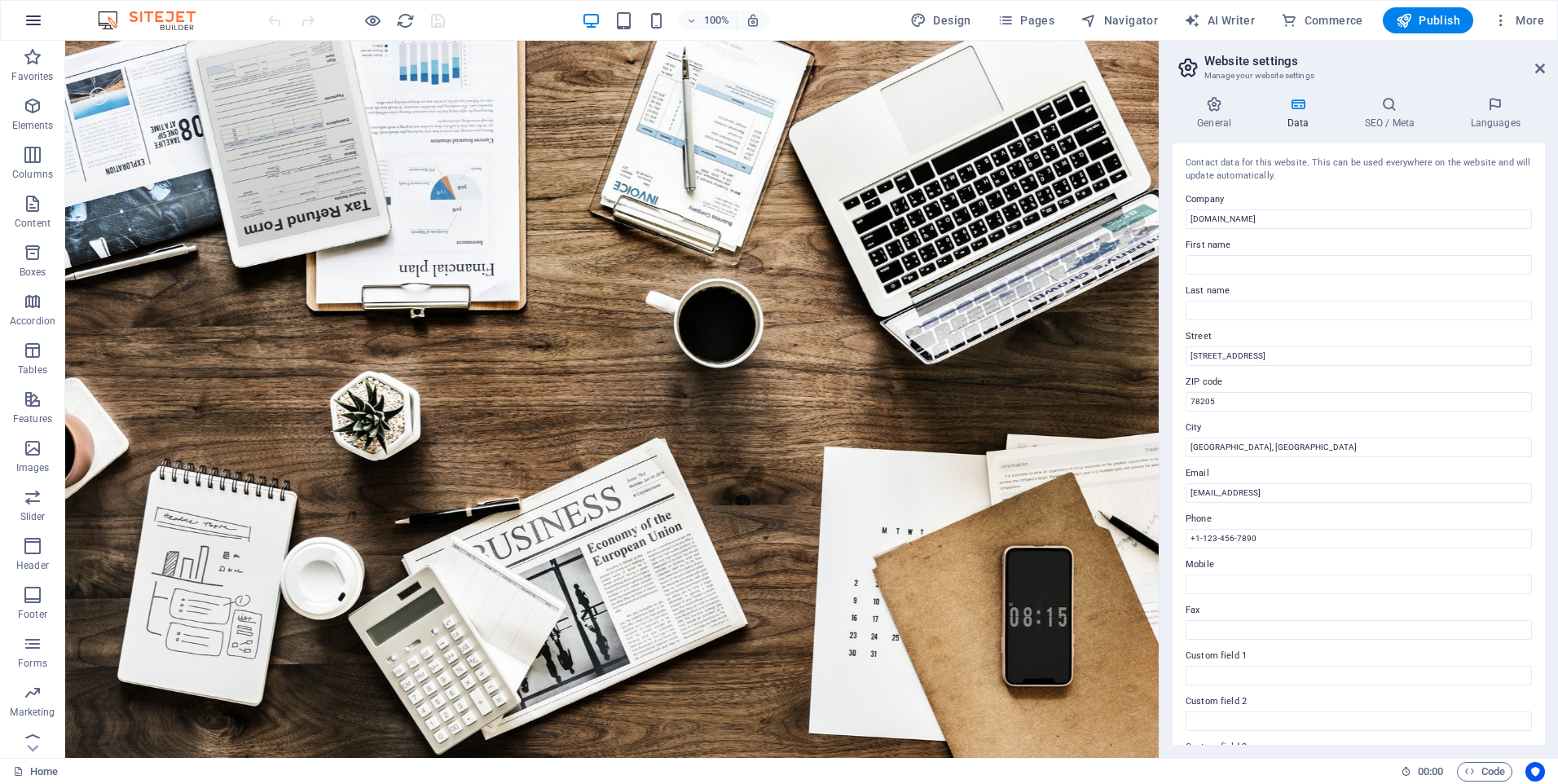
click at [32, 21] on icon "button" at bounding box center [33, 20] width 19 height 19
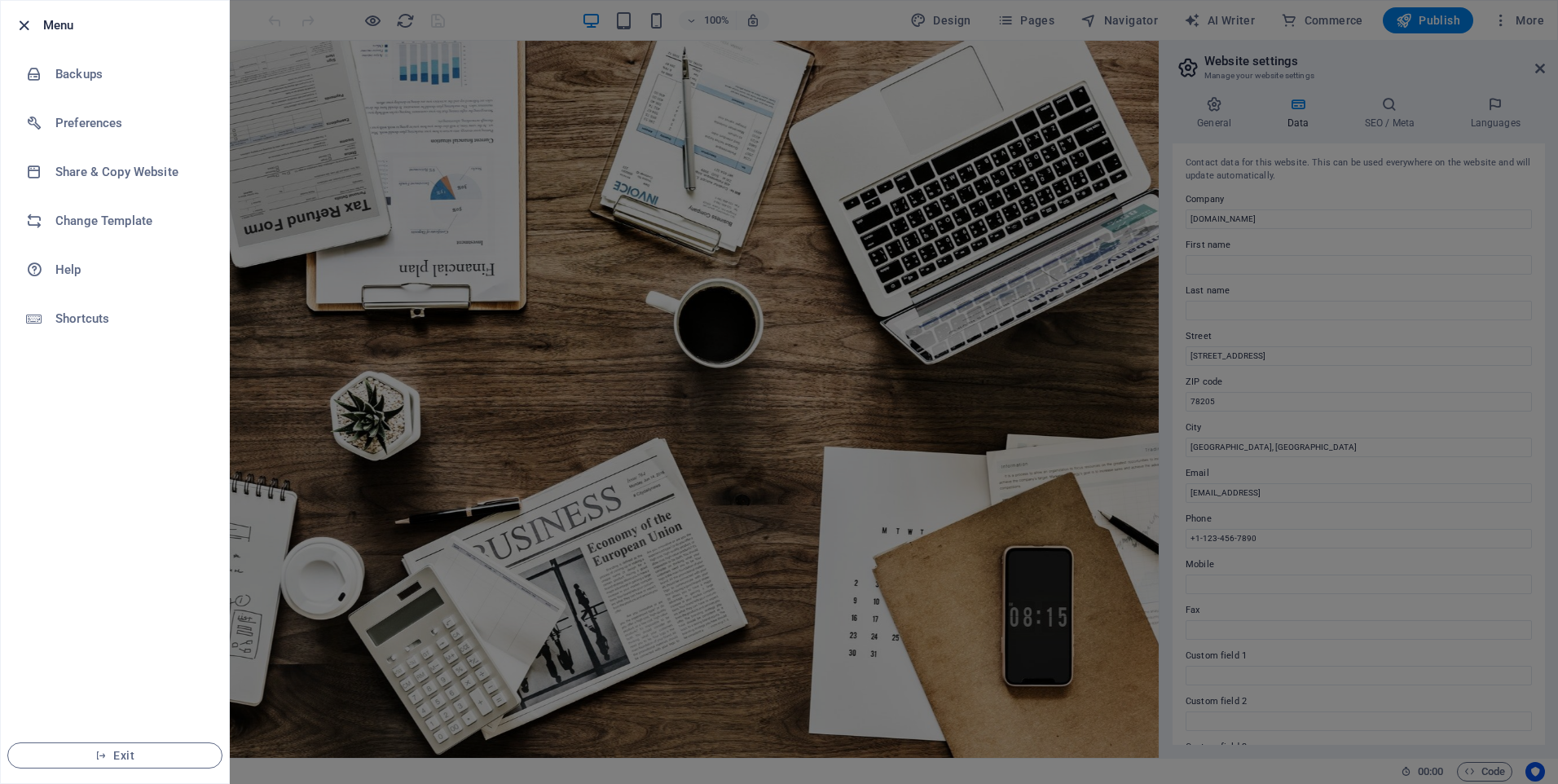
click at [26, 21] on icon "button" at bounding box center [24, 25] width 18 height 18
